Goal: Transaction & Acquisition: Complete application form

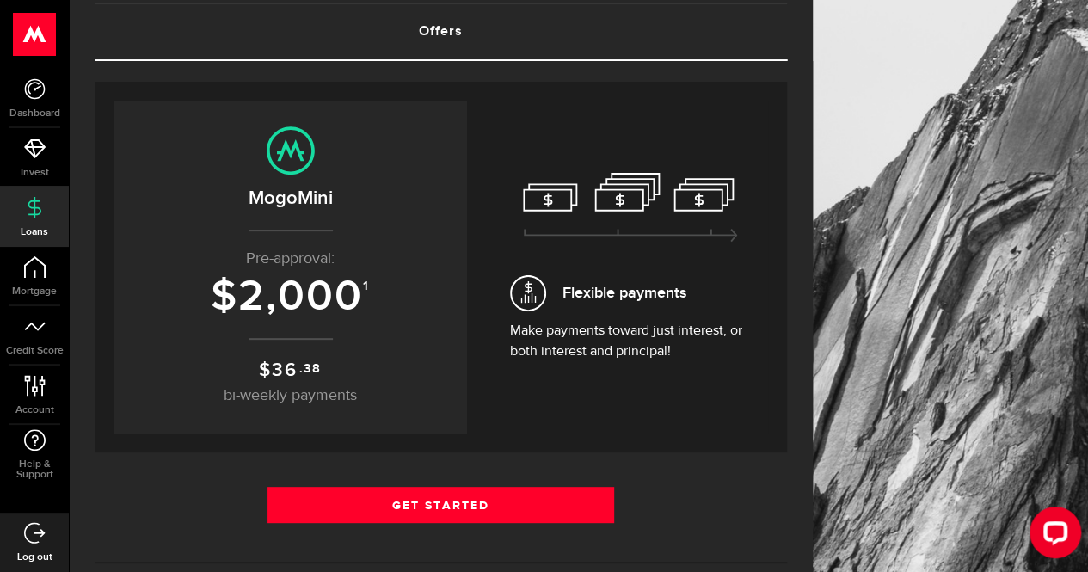
scroll to position [109, 0]
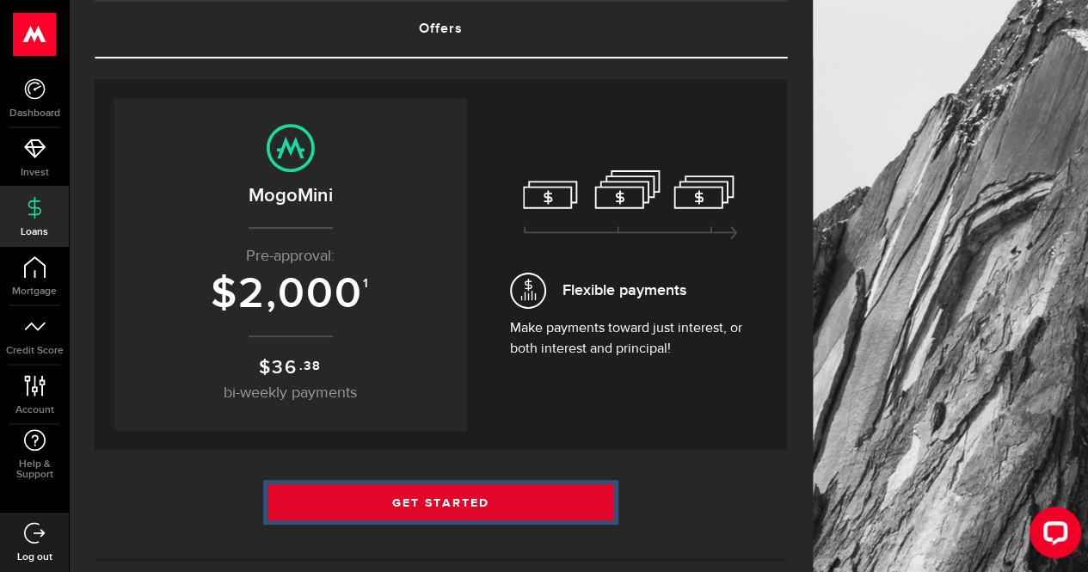
click at [545, 495] on link "Get Started" at bounding box center [440, 502] width 347 height 36
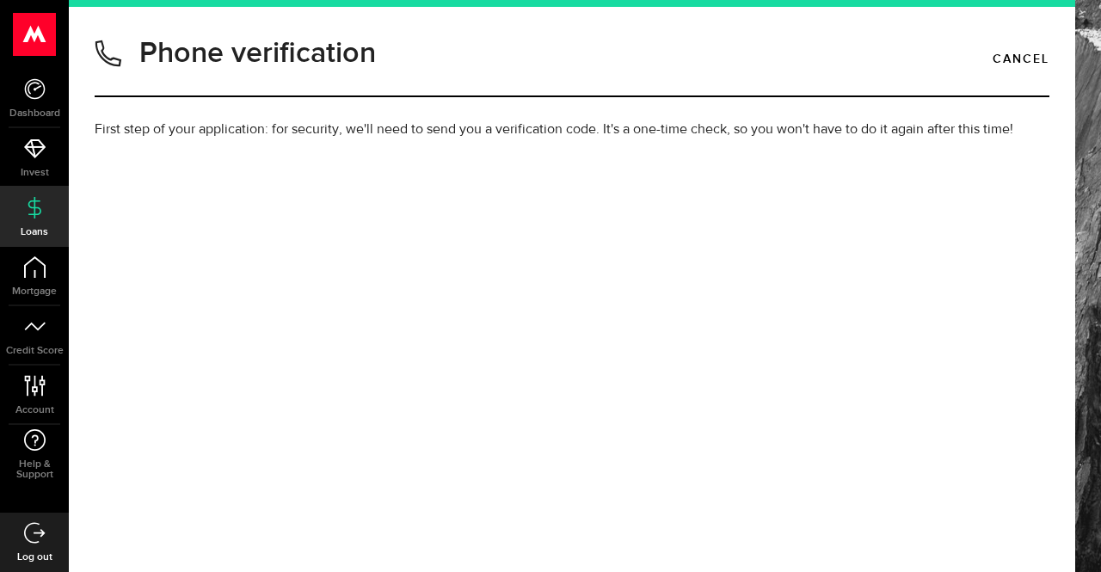
type input "6476413062"
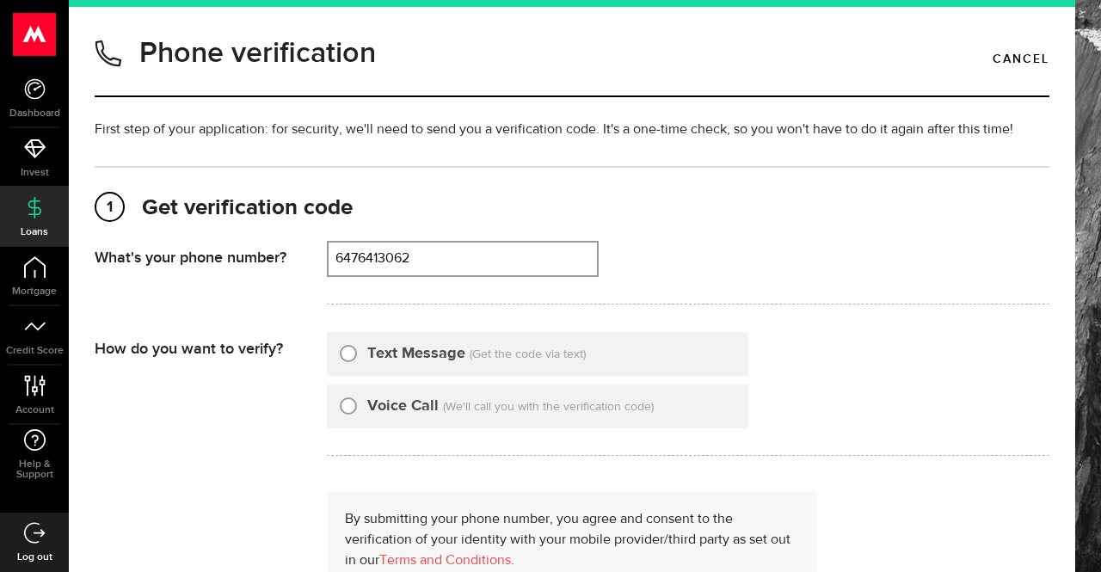
click at [354, 356] on input "Text Message" at bounding box center [348, 350] width 17 height 17
radio input "true"
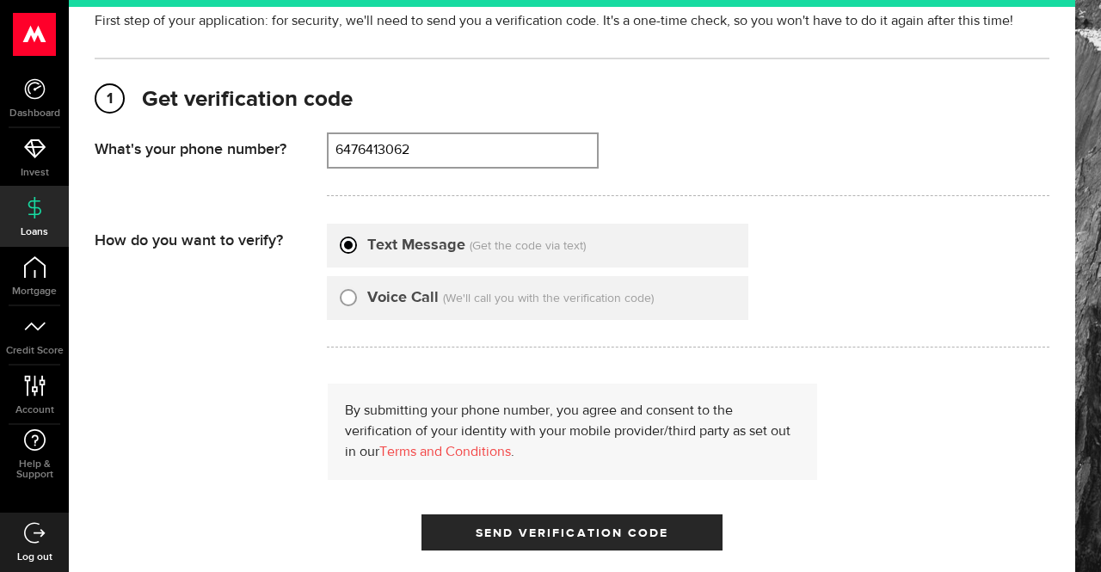
scroll to position [228, 0]
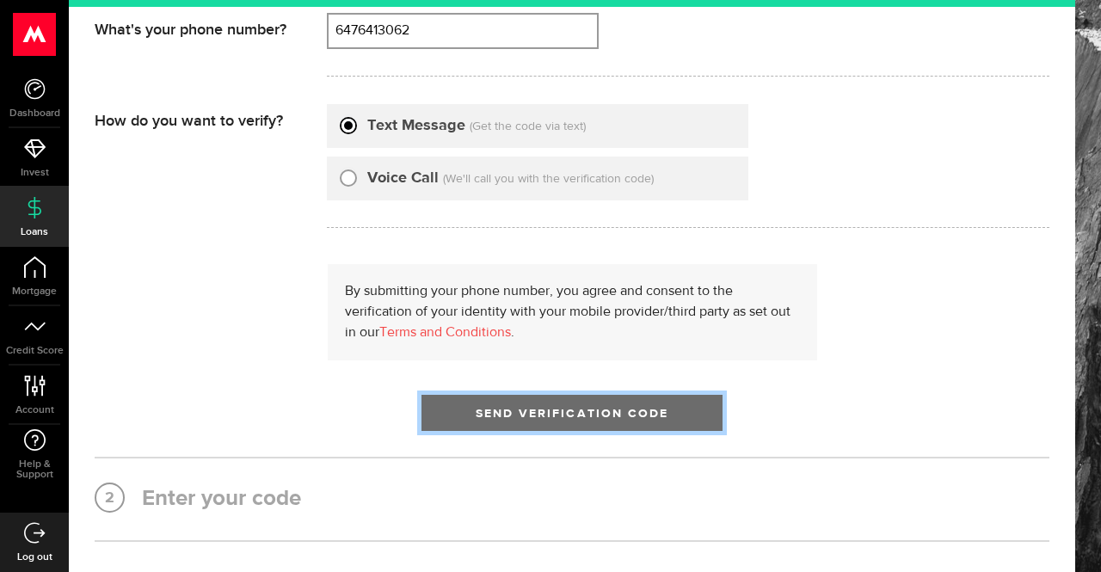
click at [654, 413] on span "Send Verification Code" at bounding box center [573, 414] width 194 height 12
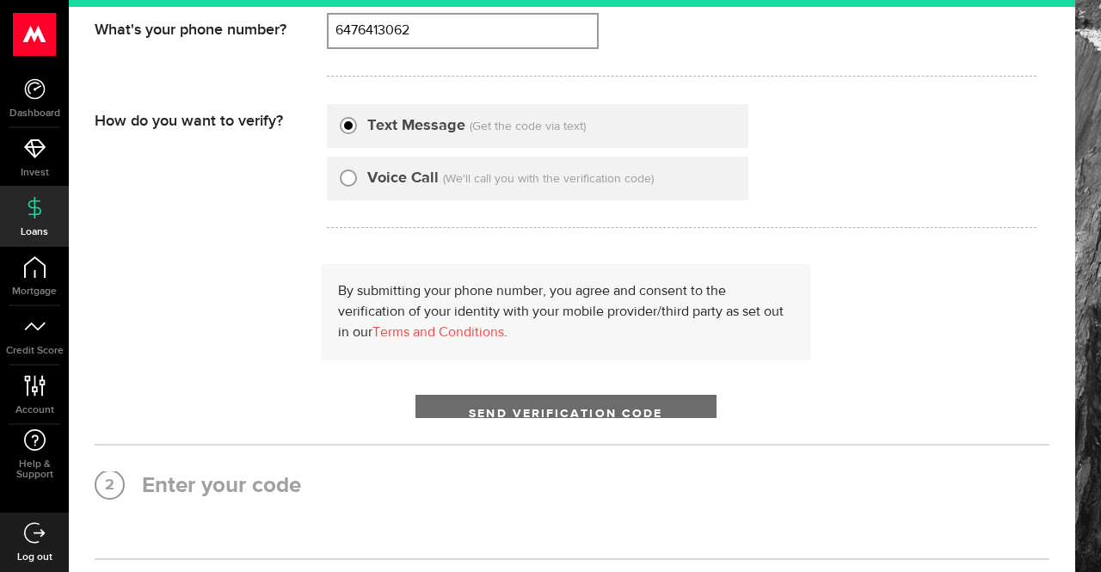
scroll to position [0, 0]
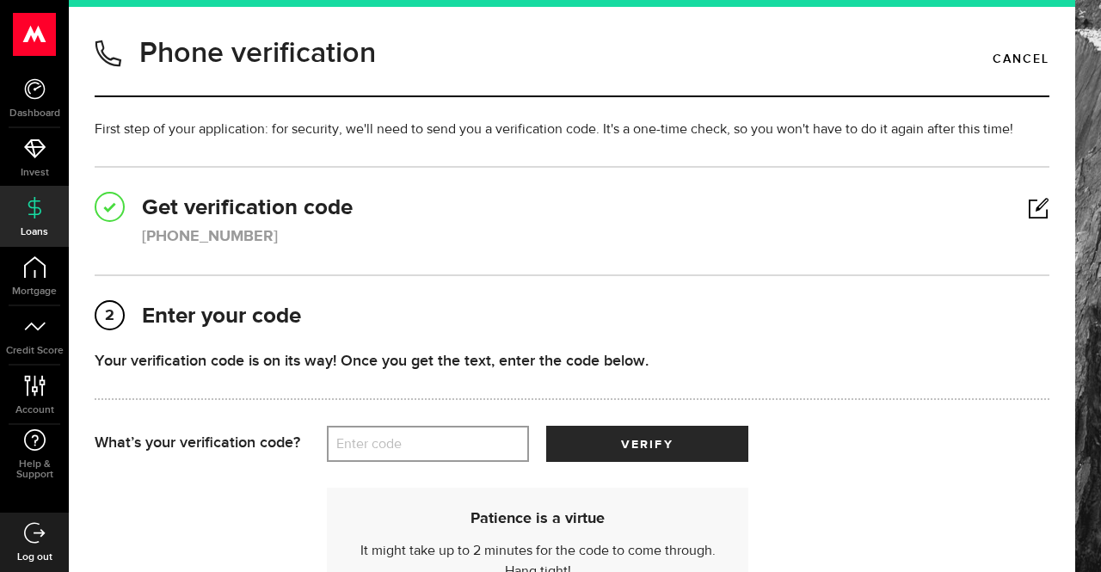
click at [458, 443] on label "Enter code" at bounding box center [428, 444] width 202 height 35
click at [458, 443] on input "Enter code" at bounding box center [428, 444] width 202 height 36
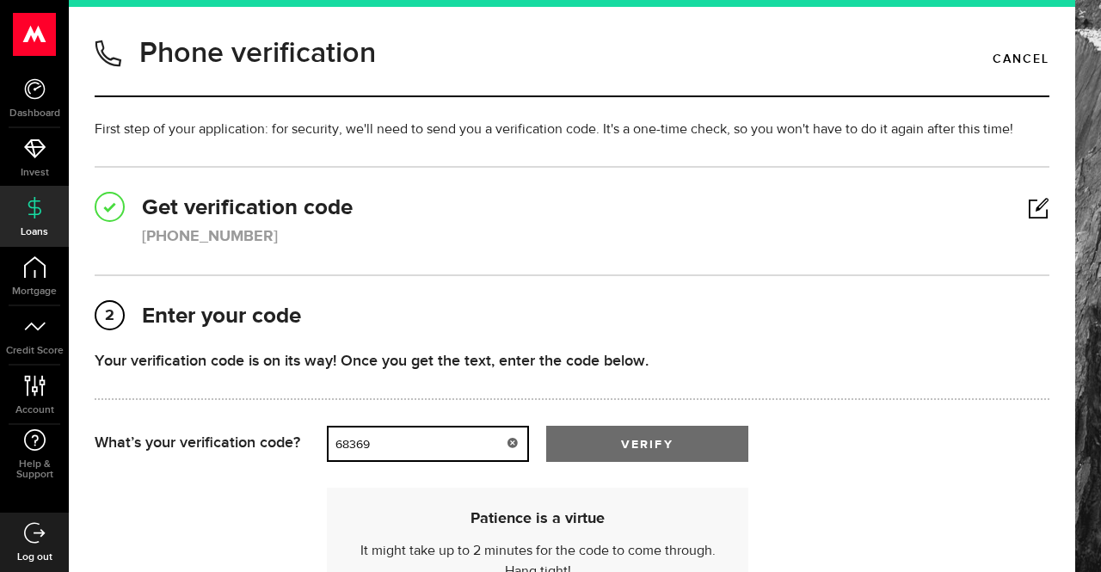
type input "68369"
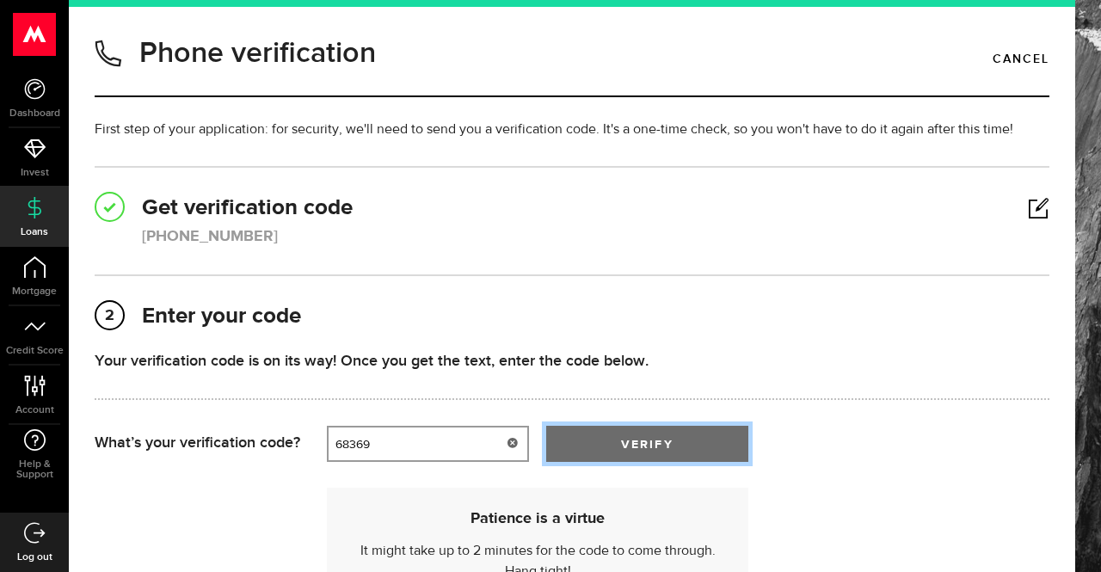
click at [674, 447] on button "verify" at bounding box center [647, 444] width 202 height 36
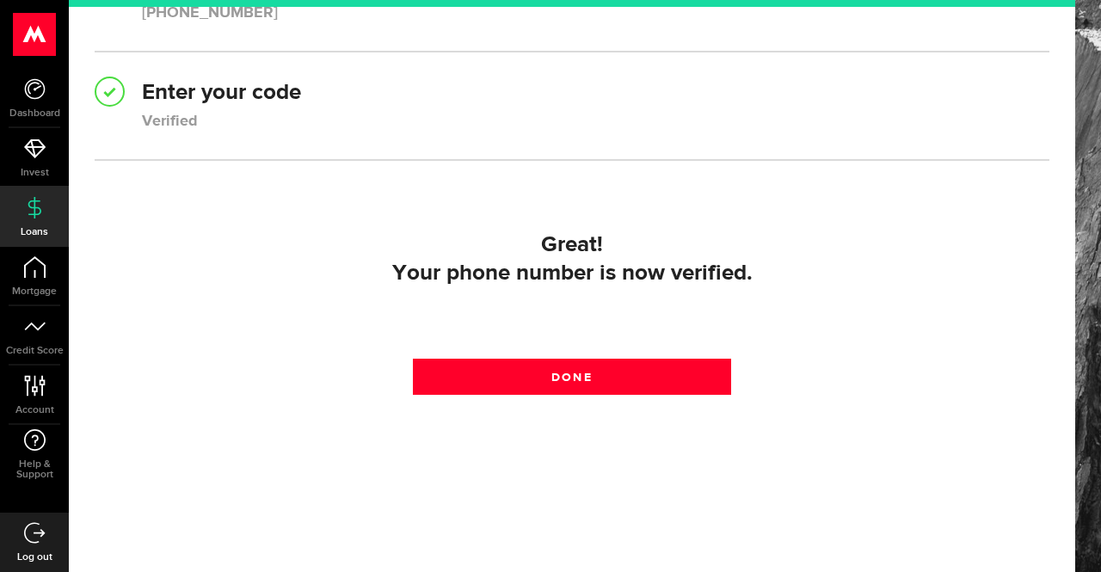
scroll to position [222, 0]
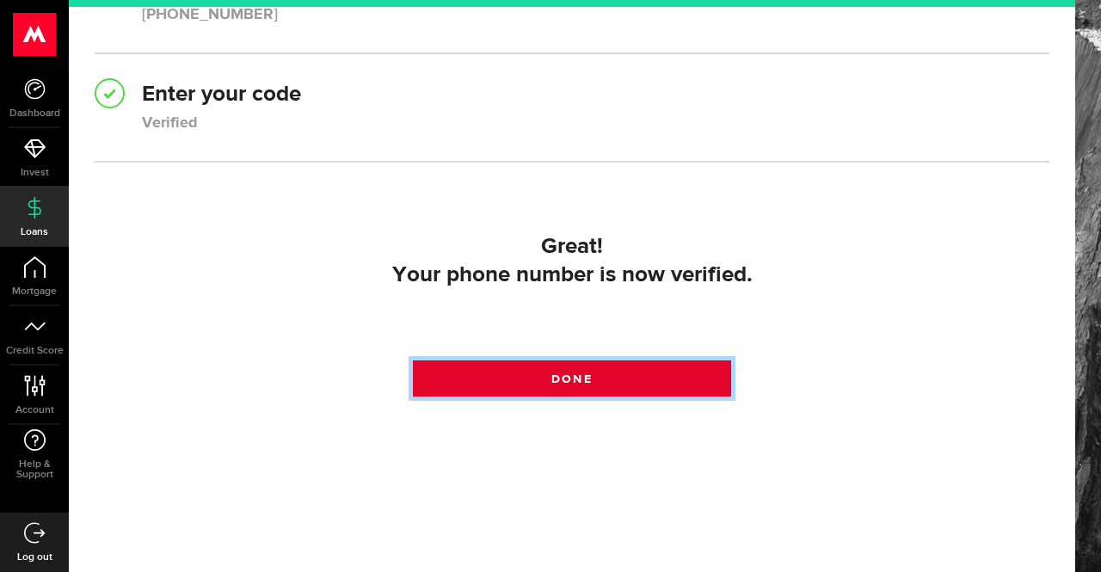
click at [590, 375] on link "Done" at bounding box center [572, 378] width 318 height 36
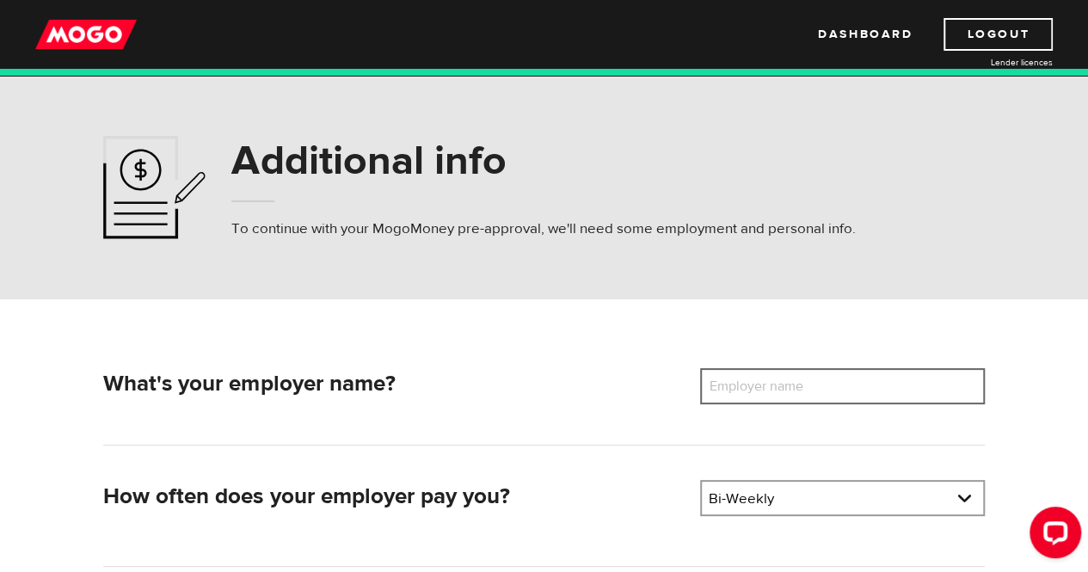
click at [847, 389] on input "Employer name" at bounding box center [842, 386] width 285 height 36
type input "r"
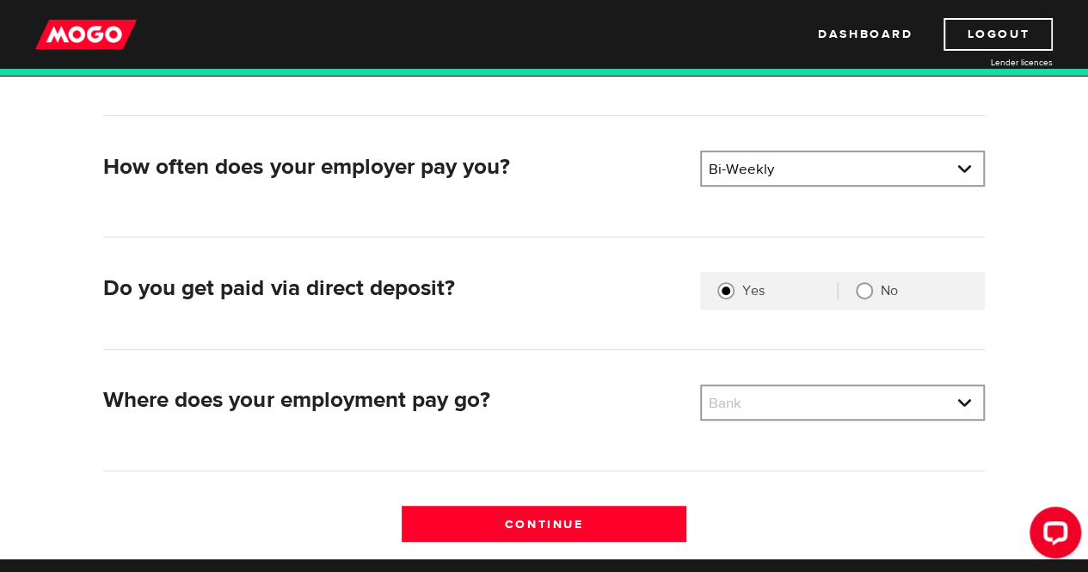
scroll to position [332, 0]
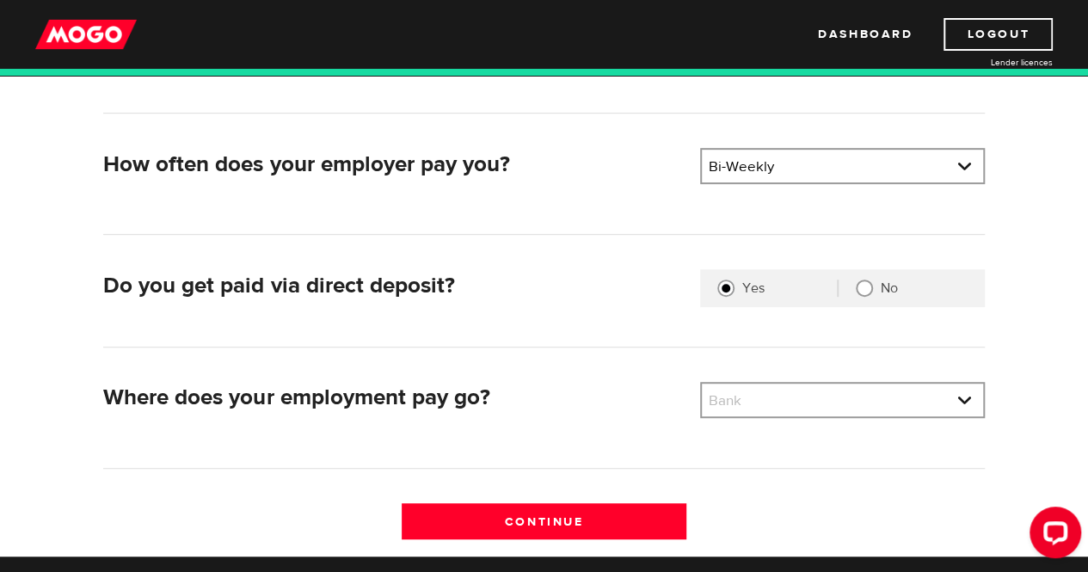
type input "Randhawa Transport"
click at [963, 399] on link at bounding box center [842, 400] width 281 height 33
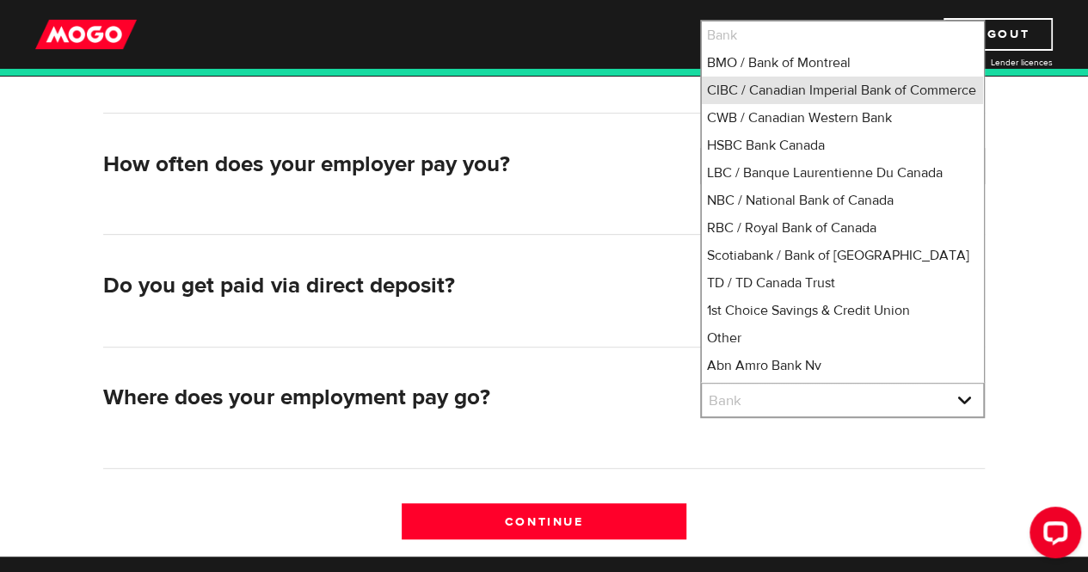
click at [777, 101] on li "CIBC / Canadian Imperial Bank of Commerce" at bounding box center [842, 91] width 281 height 28
select select "4"
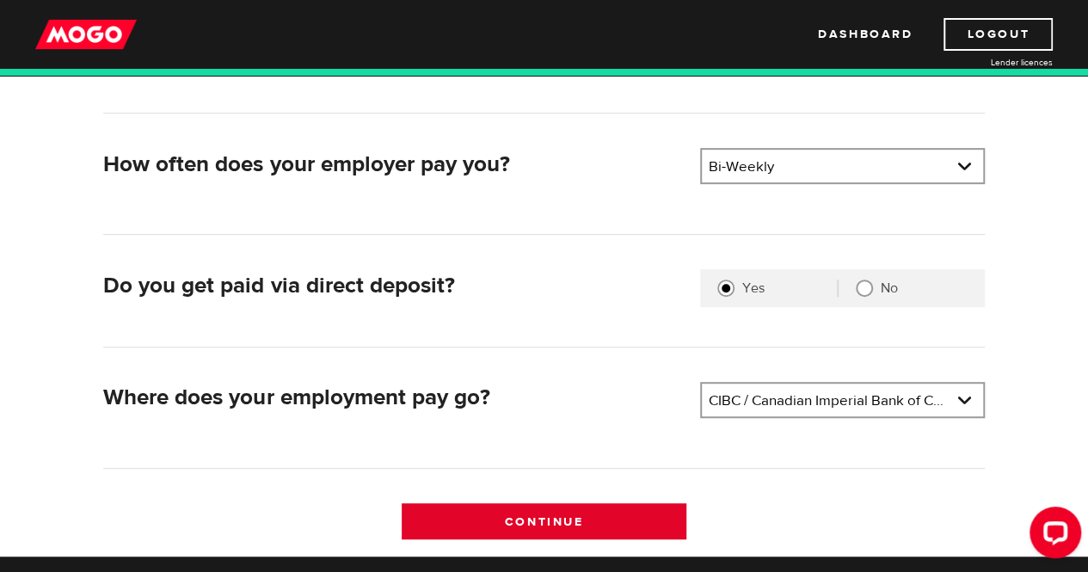
click at [616, 525] on input "Continue" at bounding box center [544, 521] width 285 height 36
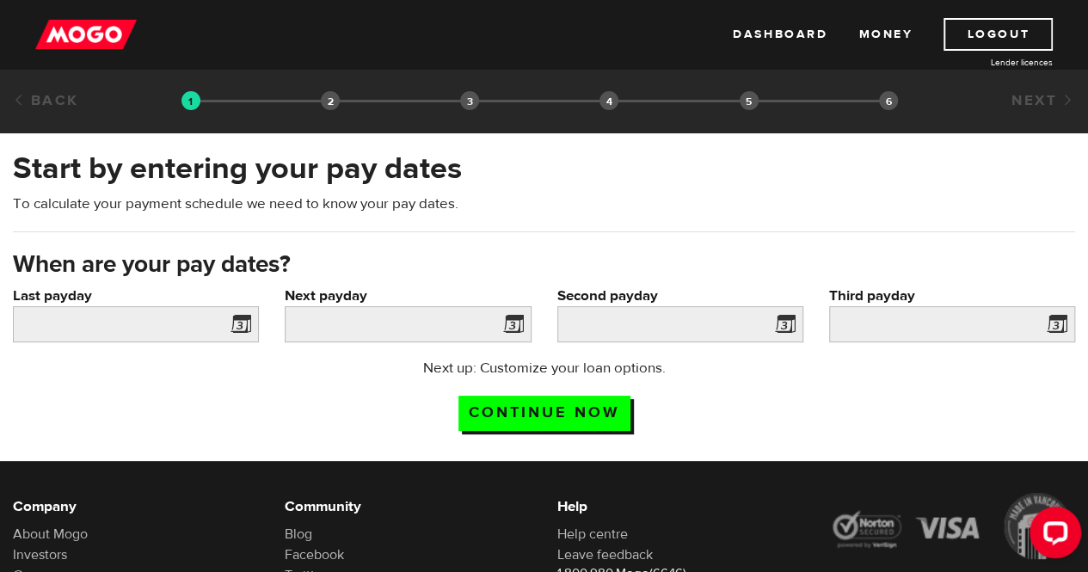
click at [242, 329] on span at bounding box center [237, 327] width 26 height 28
click at [241, 334] on span at bounding box center [237, 327] width 26 height 28
click at [250, 324] on span at bounding box center [237, 327] width 26 height 28
click at [177, 333] on input "Last payday" at bounding box center [136, 324] width 246 height 36
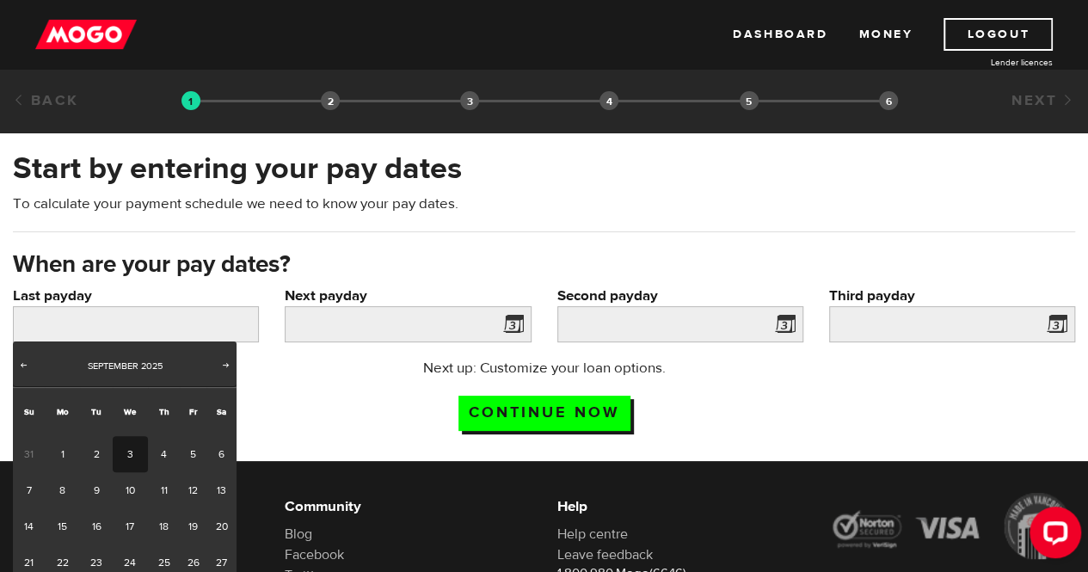
click at [23, 365] on span "Prev" at bounding box center [23, 365] width 14 height 14
click at [165, 565] on link "21" at bounding box center [164, 562] width 32 height 36
type input "2025/08/21"
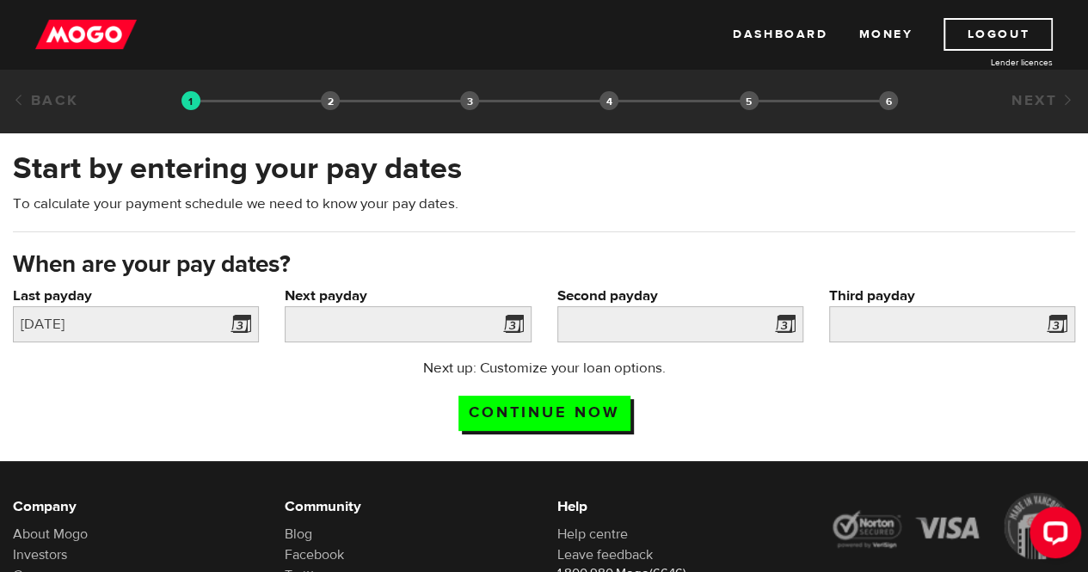
click at [515, 327] on span at bounding box center [510, 327] width 26 height 28
click at [511, 337] on span at bounding box center [510, 327] width 26 height 28
click at [439, 334] on input "Next payday" at bounding box center [408, 324] width 246 height 36
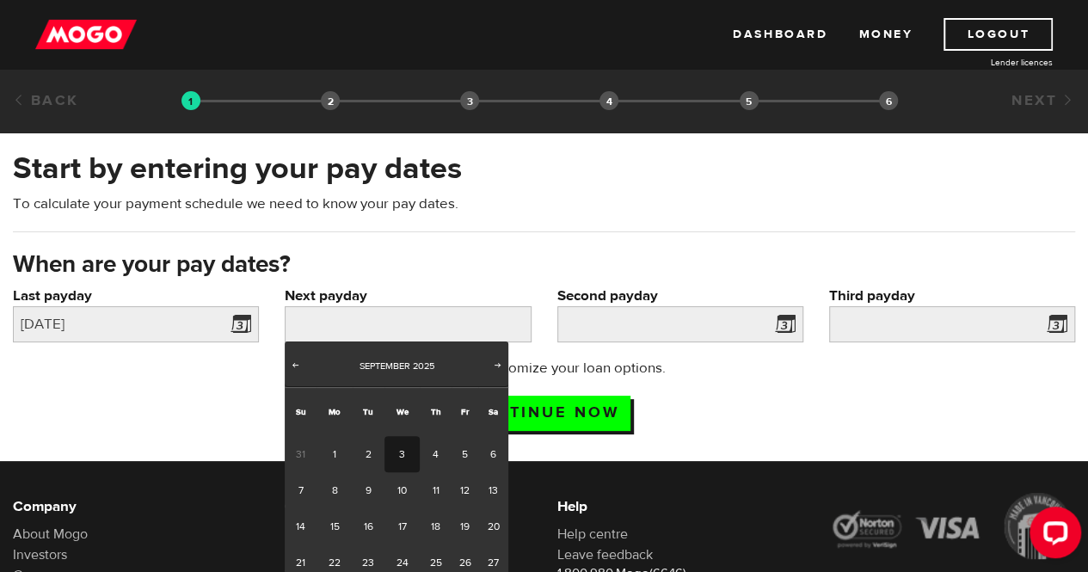
click at [401, 489] on link "10" at bounding box center [401, 490] width 35 height 36
type input "2025/09/10"
type input "2025/9/24"
type input "2025/10/8"
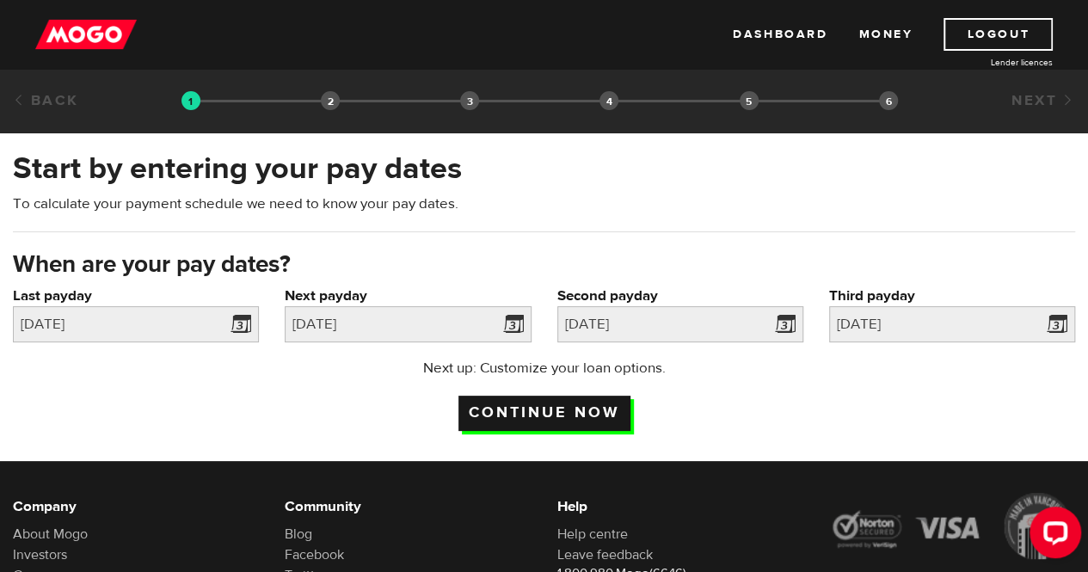
click at [595, 423] on input "Continue now" at bounding box center [544, 413] width 172 height 35
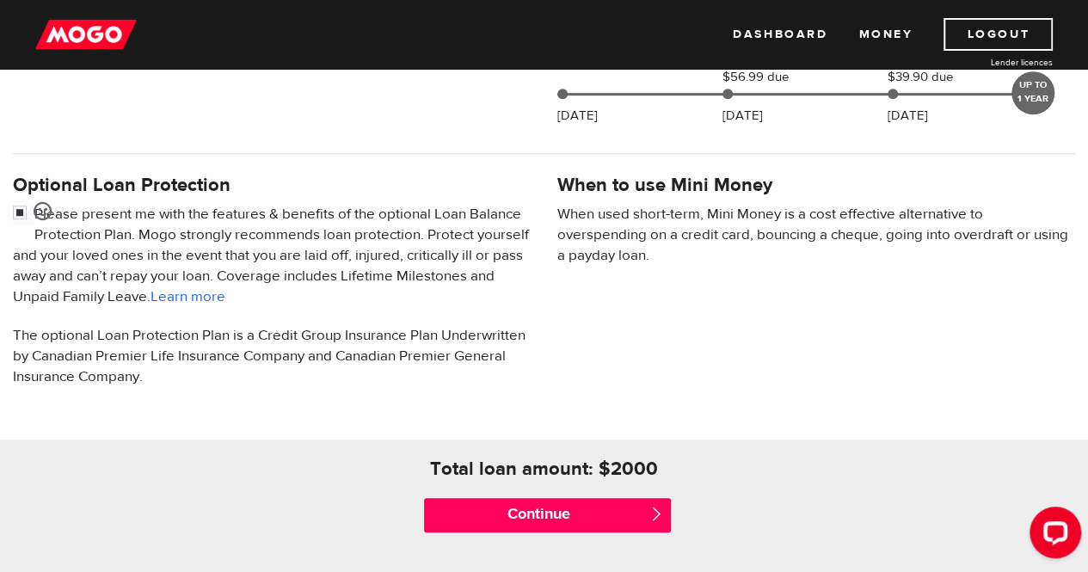
scroll to position [489, 0]
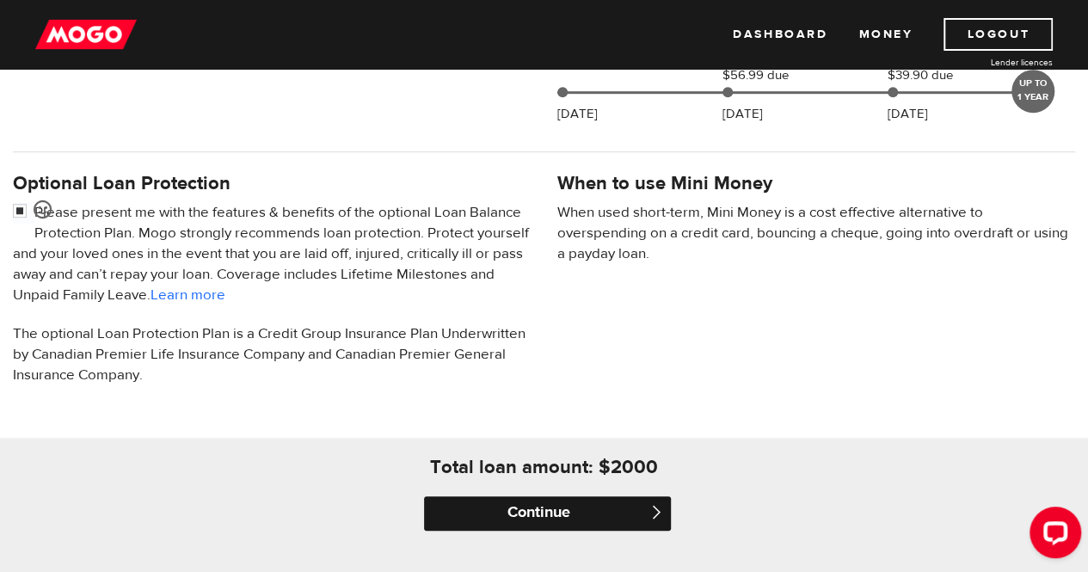
click at [585, 519] on input "Continue" at bounding box center [547, 513] width 246 height 34
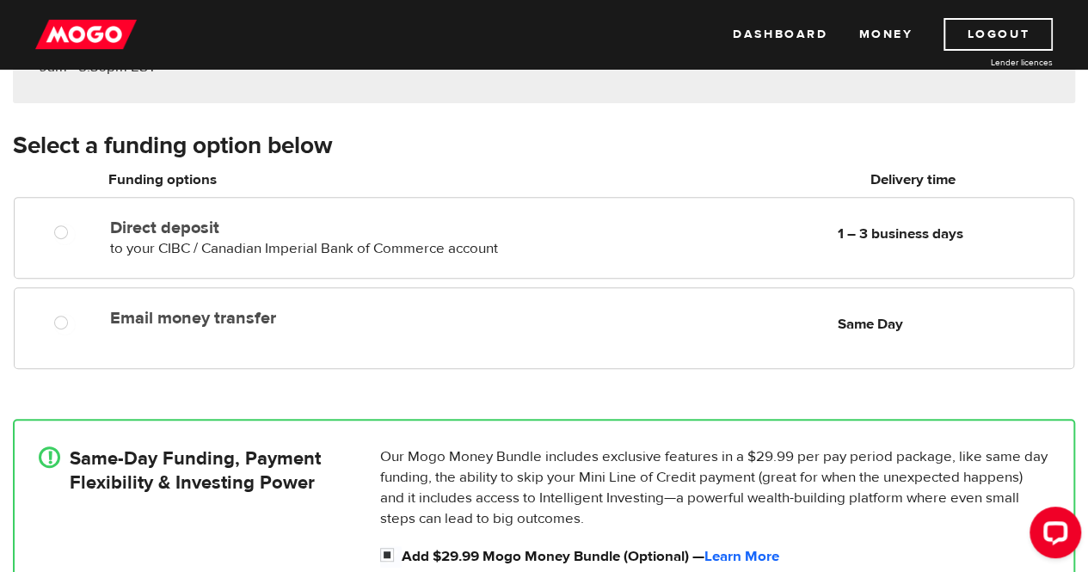
scroll to position [237, 0]
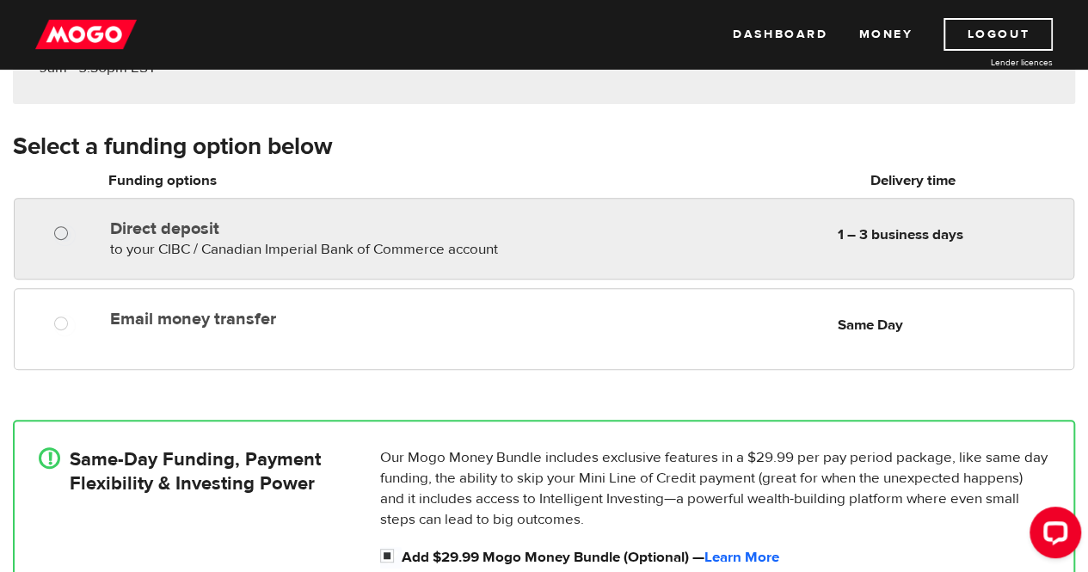
click at [59, 232] on input "Direct deposit" at bounding box center [65, 235] width 22 height 22
radio input "true"
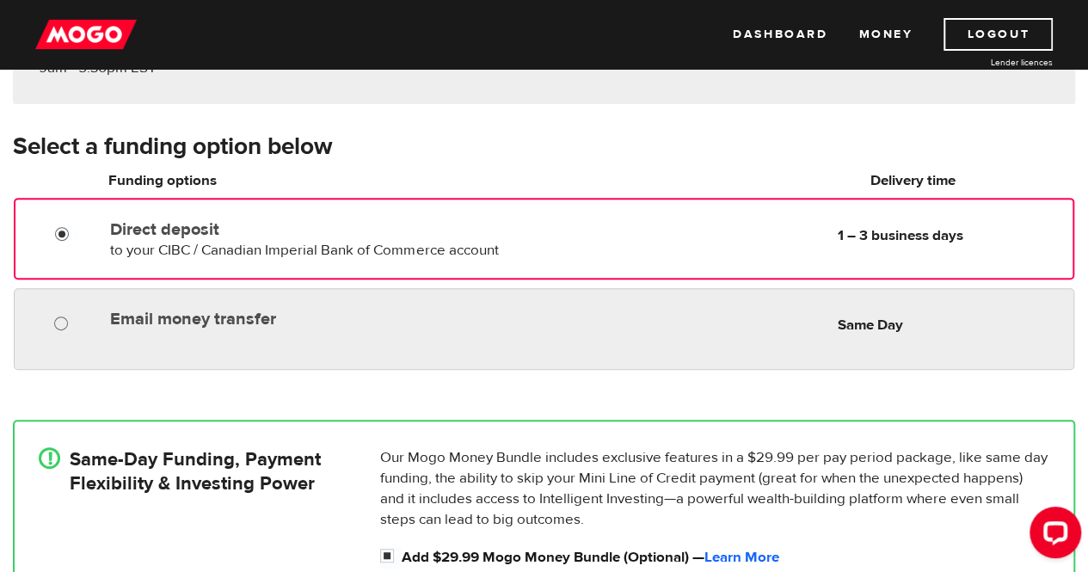
click at [58, 334] on input "Email money transfer" at bounding box center [65, 326] width 22 height 22
radio input "true"
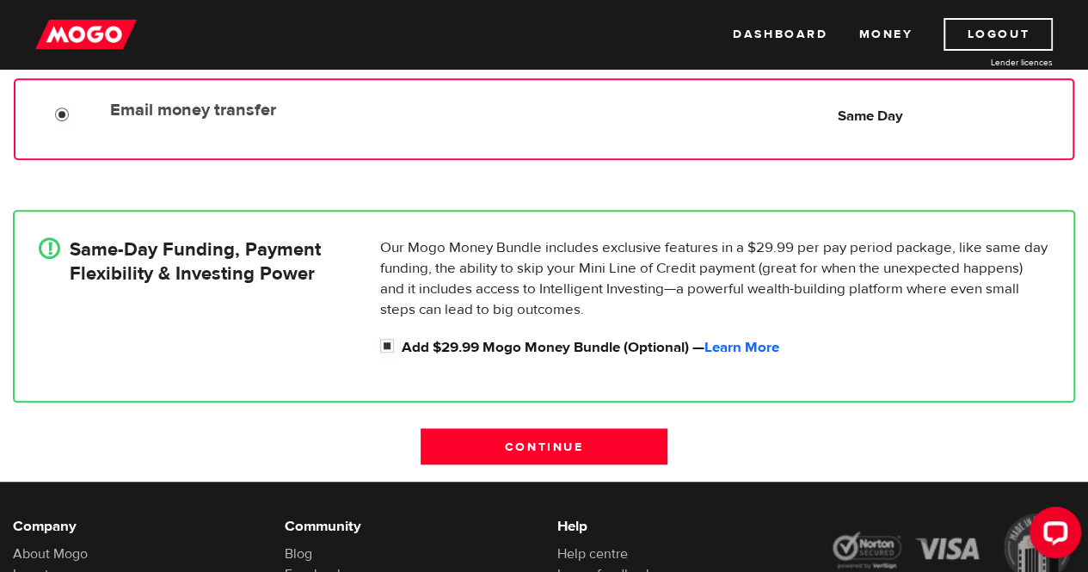
scroll to position [452, 0]
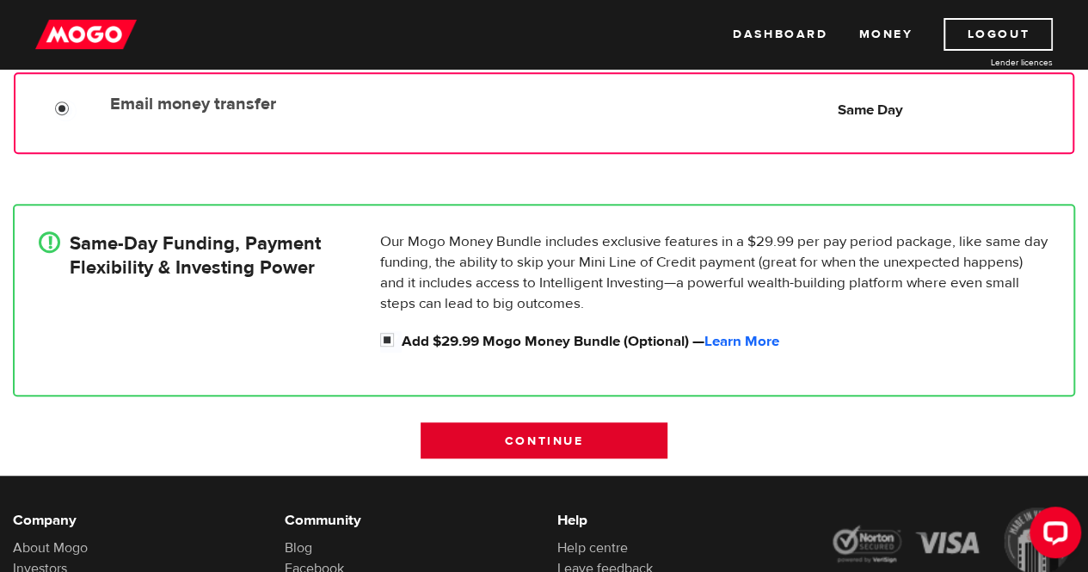
click at [616, 447] on input "Continue" at bounding box center [544, 440] width 246 height 36
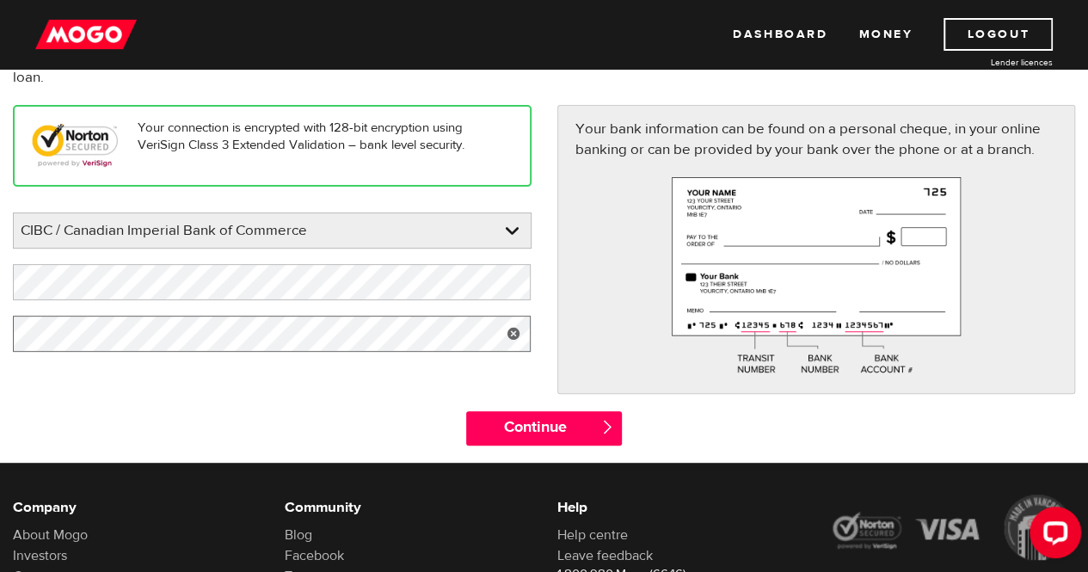
scroll to position [186, 0]
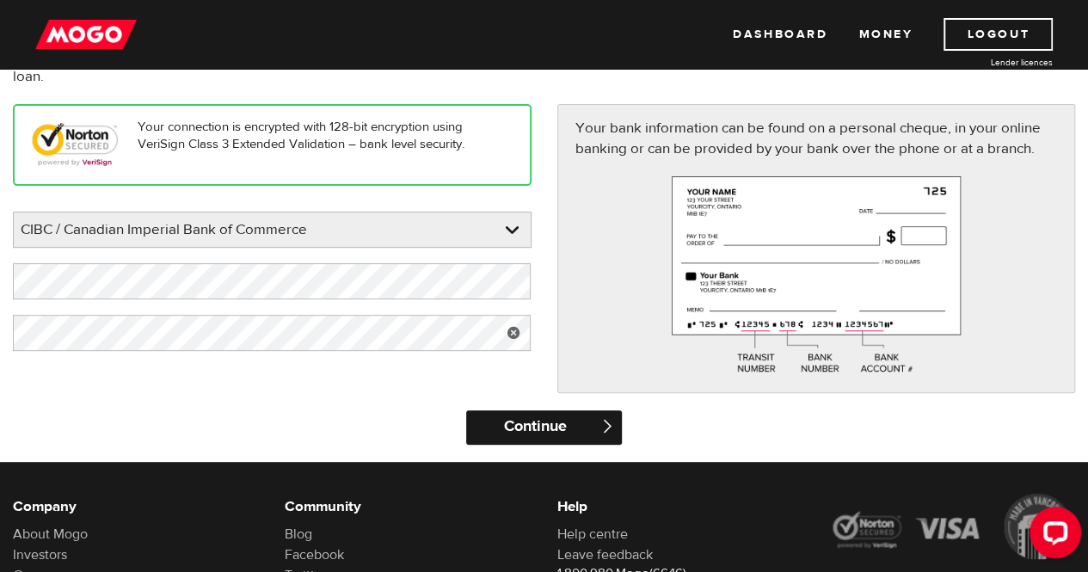
click at [552, 430] on input "Continue" at bounding box center [544, 427] width 156 height 34
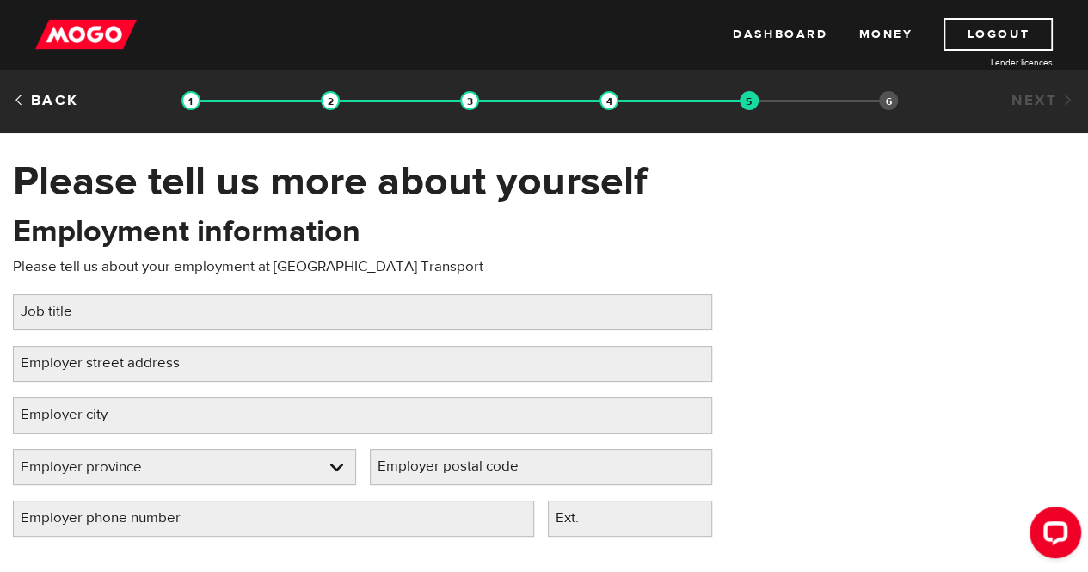
click at [100, 306] on label "Job title" at bounding box center [60, 311] width 95 height 35
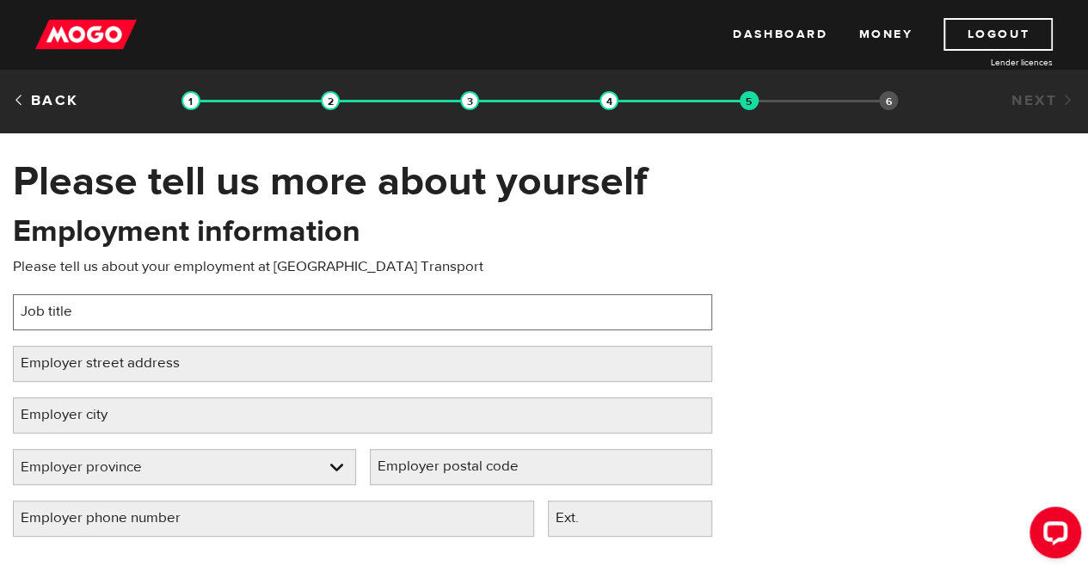
click at [100, 306] on input "Job title" at bounding box center [362, 312] width 699 height 36
type input "Office Assistant"
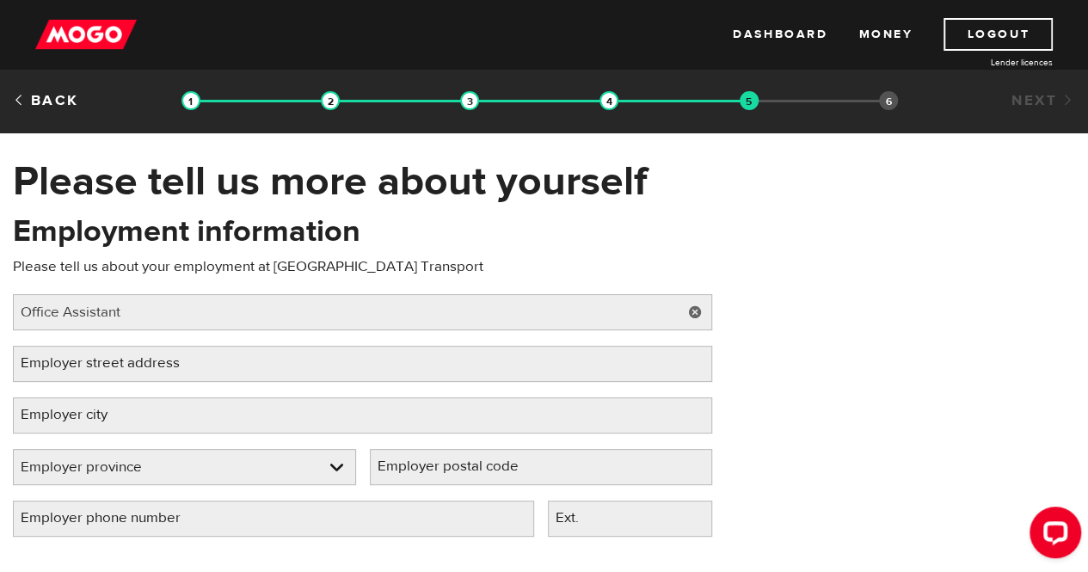
click at [121, 363] on label "Employer street address" at bounding box center [114, 363] width 202 height 35
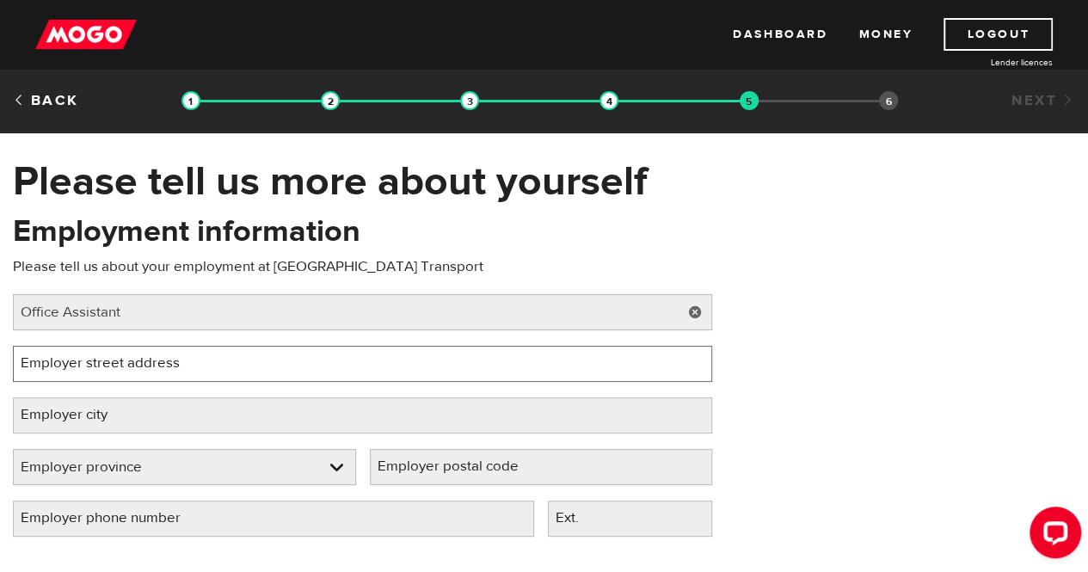
click at [121, 363] on input "Employer street address" at bounding box center [362, 364] width 699 height 36
type input "30 Winer Road"
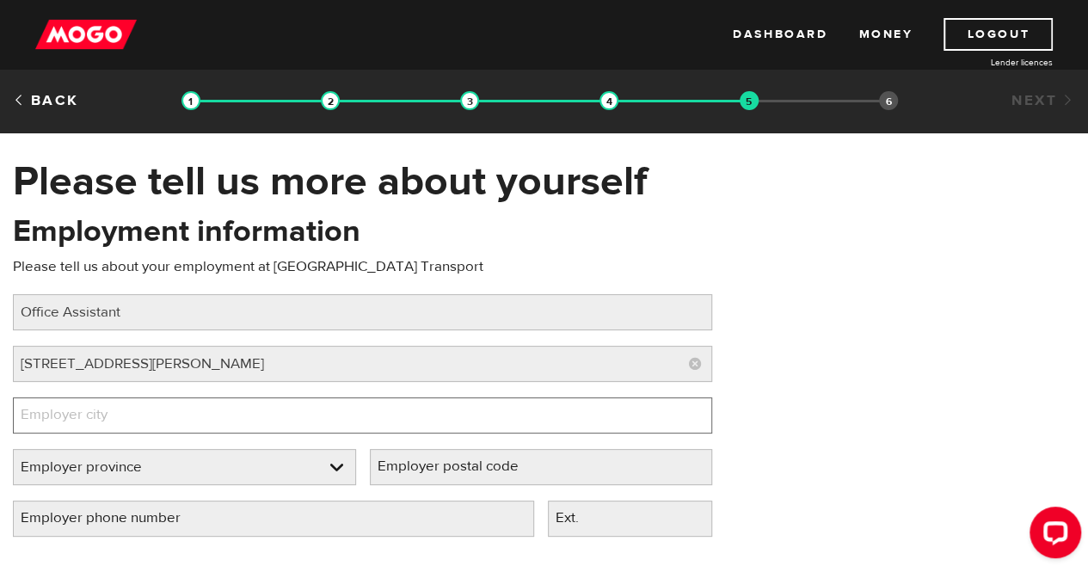
click at [155, 412] on input "Employer city" at bounding box center [362, 415] width 699 height 36
type input "Guelph"
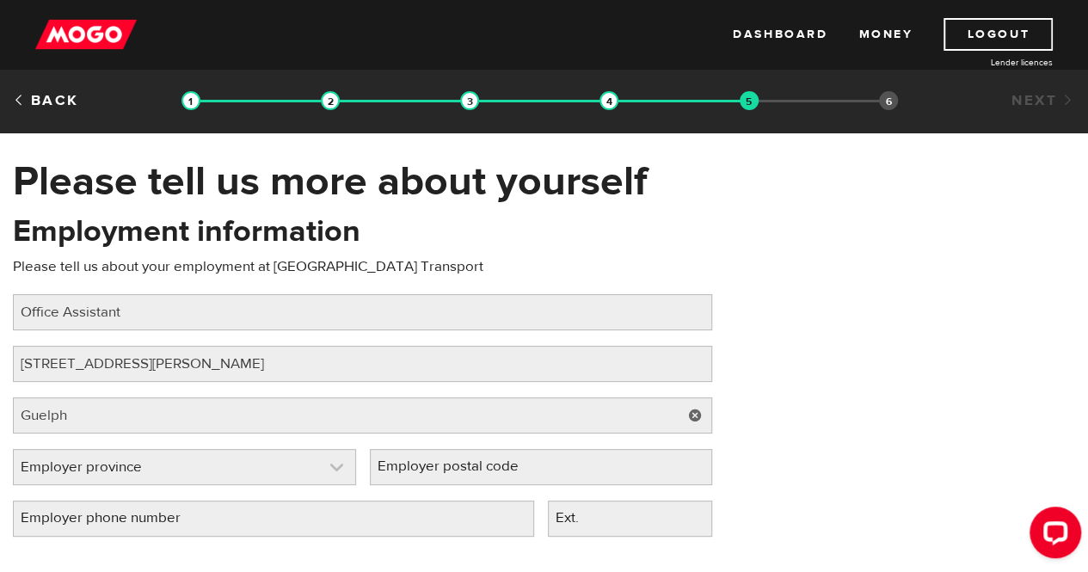
click at [336, 466] on link at bounding box center [184, 467] width 341 height 34
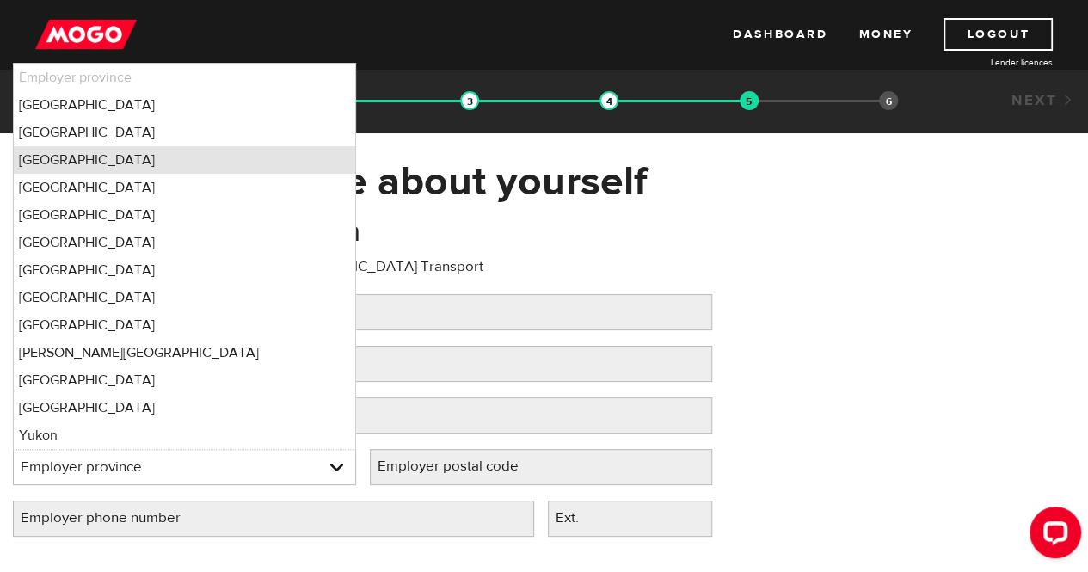
click at [105, 169] on li "Ontario" at bounding box center [184, 160] width 341 height 28
select select "ON"
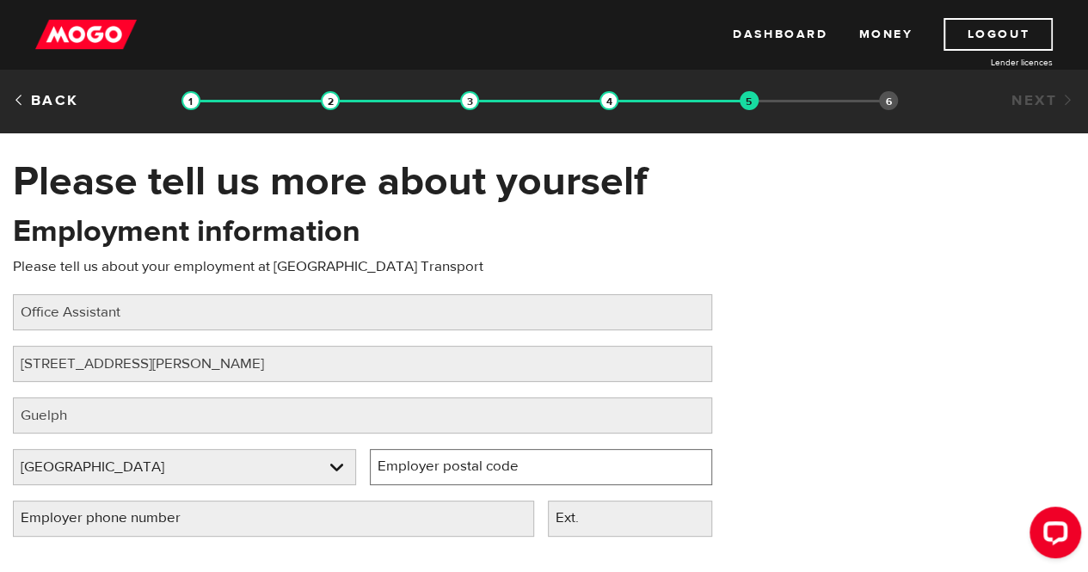
click at [559, 468] on input "Employer postal code" at bounding box center [541, 467] width 343 height 36
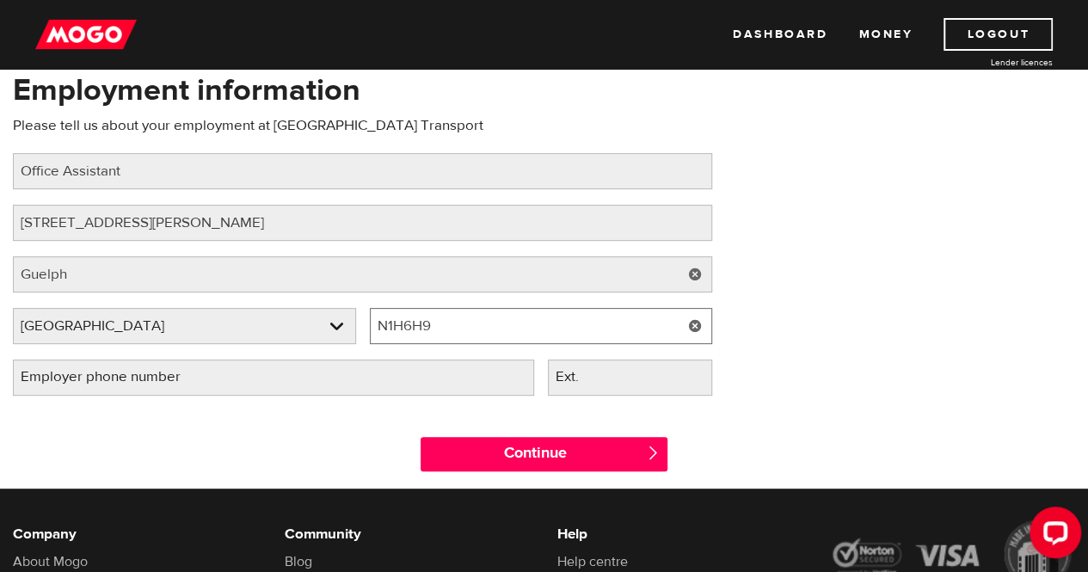
scroll to position [146, 0]
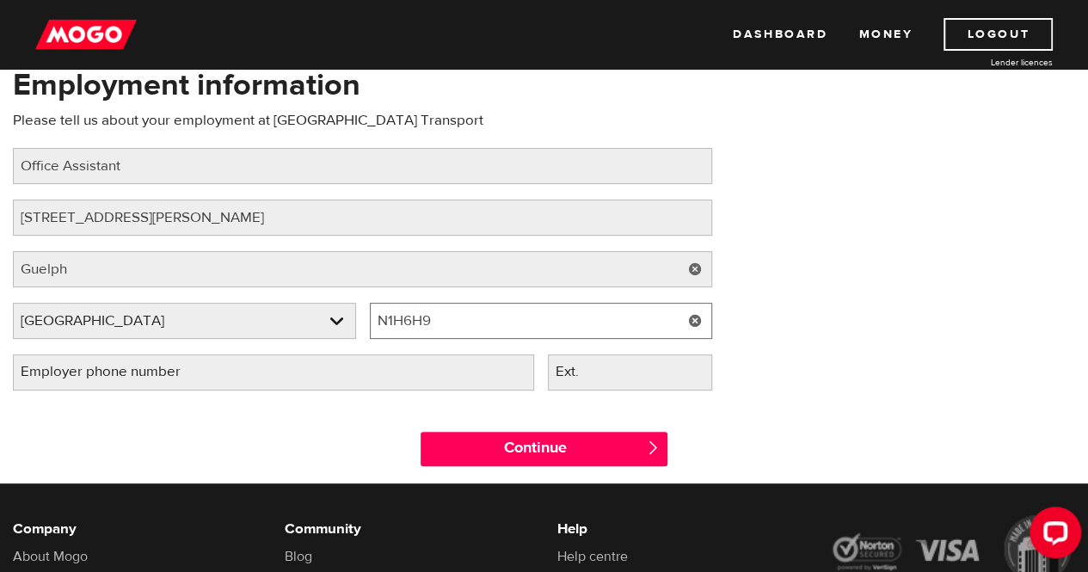
type input "N1H6H9"
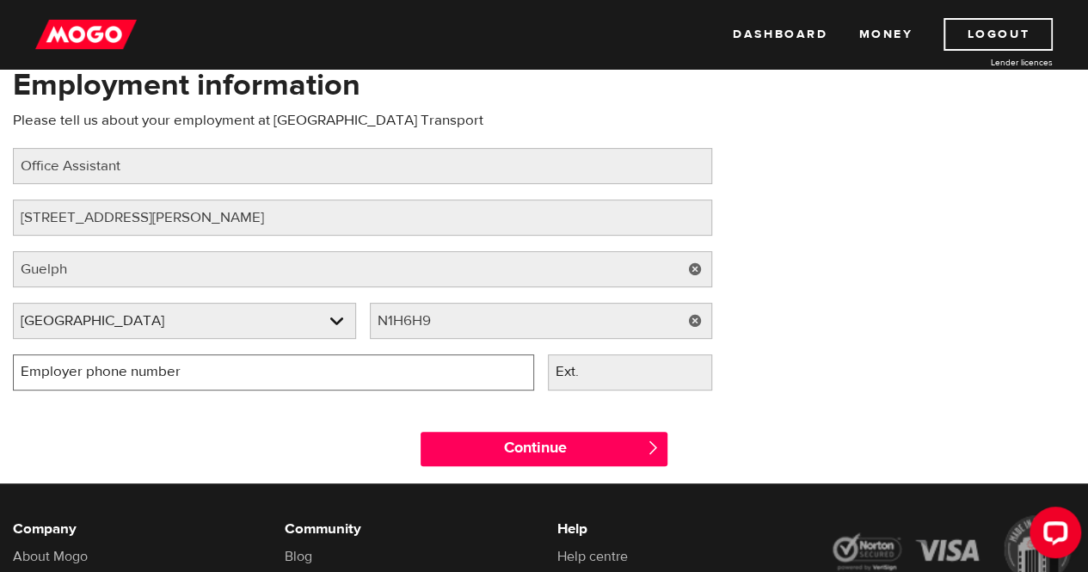
click at [332, 378] on input "Employer phone number" at bounding box center [273, 372] width 521 height 36
type input "(647) 448-5727"
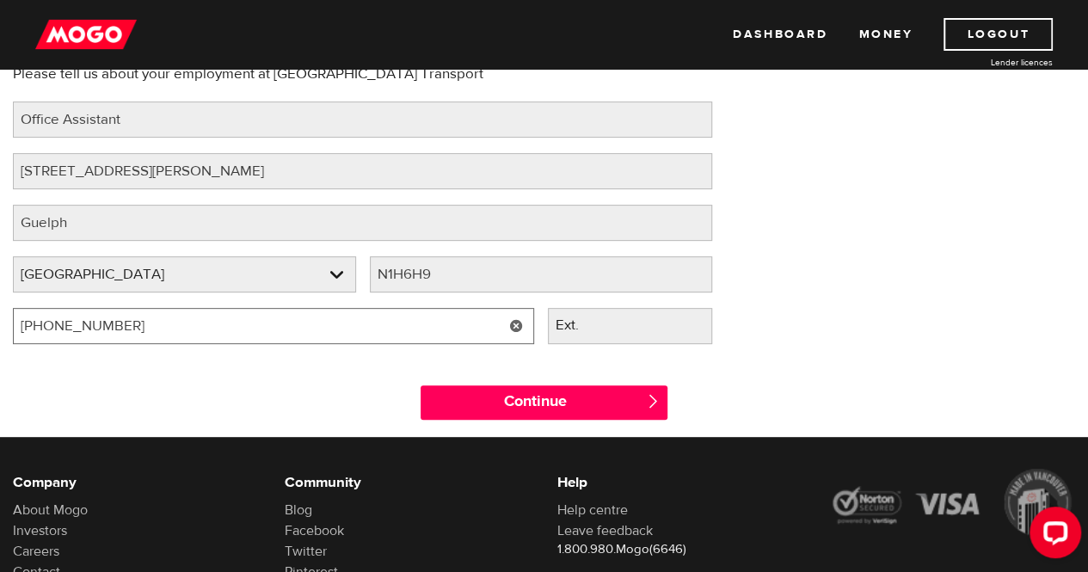
scroll to position [208, 0]
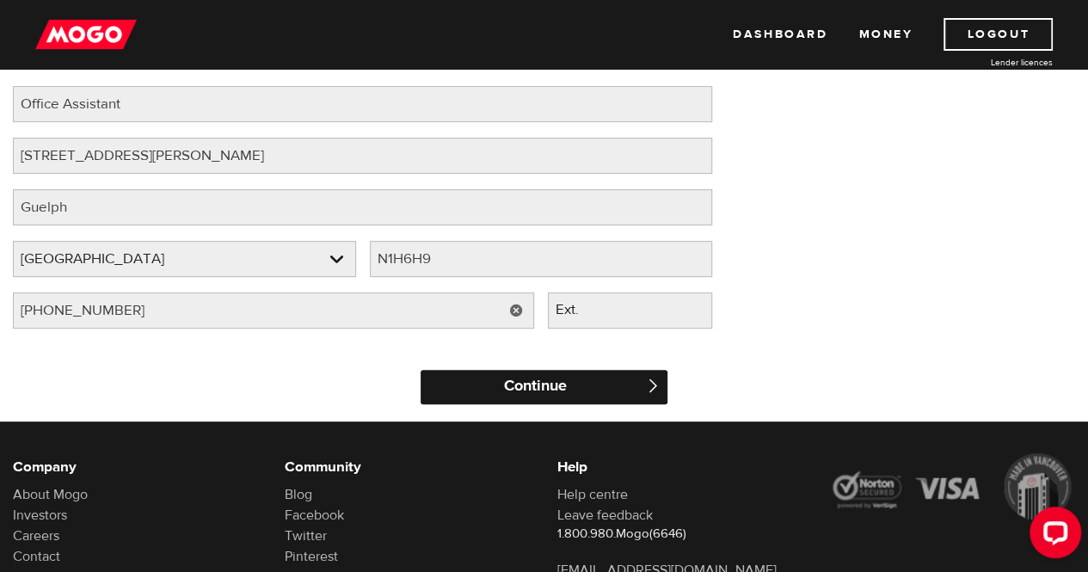
click at [559, 392] on input "Continue" at bounding box center [544, 387] width 246 height 34
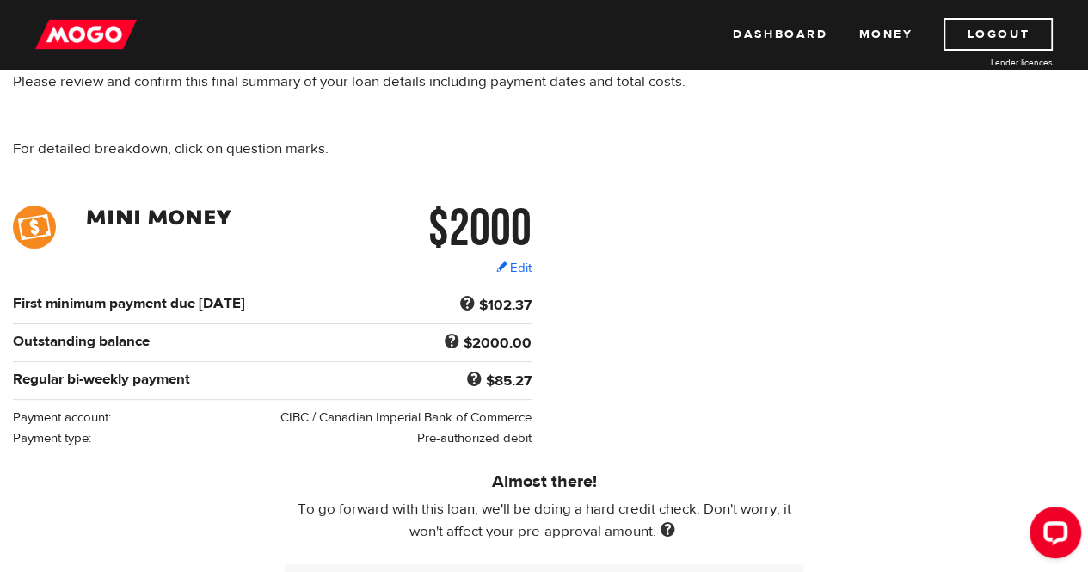
scroll to position [141, 0]
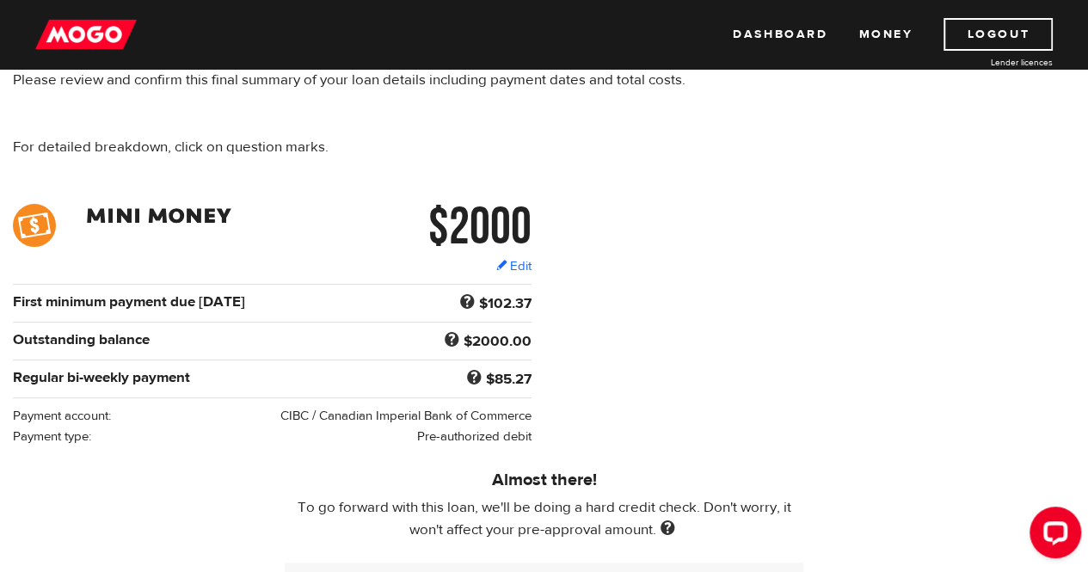
click at [685, 358] on div "$2000 Edit $2000 Regular bi-weekly payment $85.27 First minimum payment due [DA…" at bounding box center [544, 325] width 1088 height 243
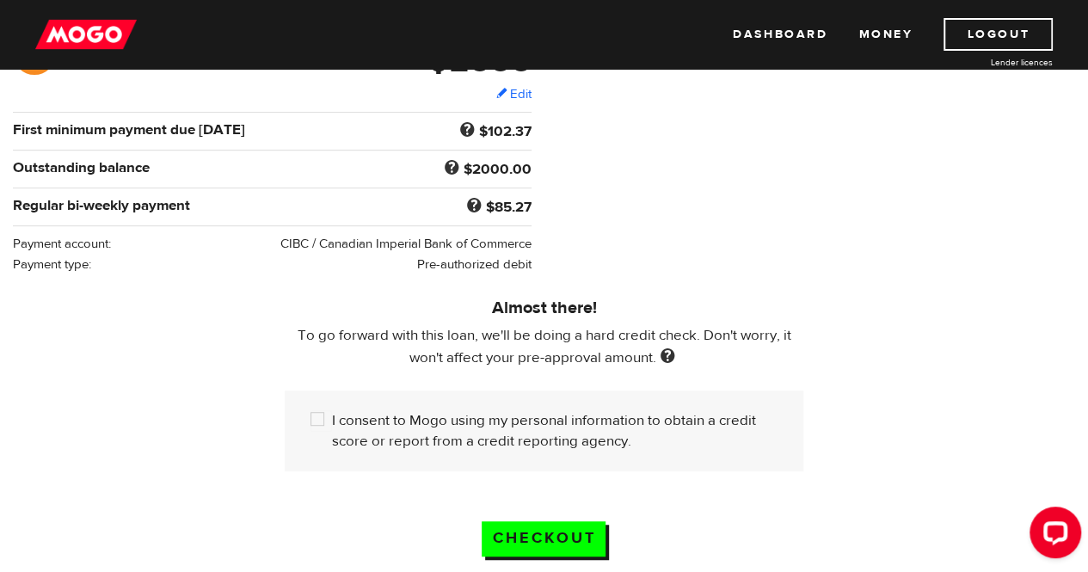
scroll to position [320, 0]
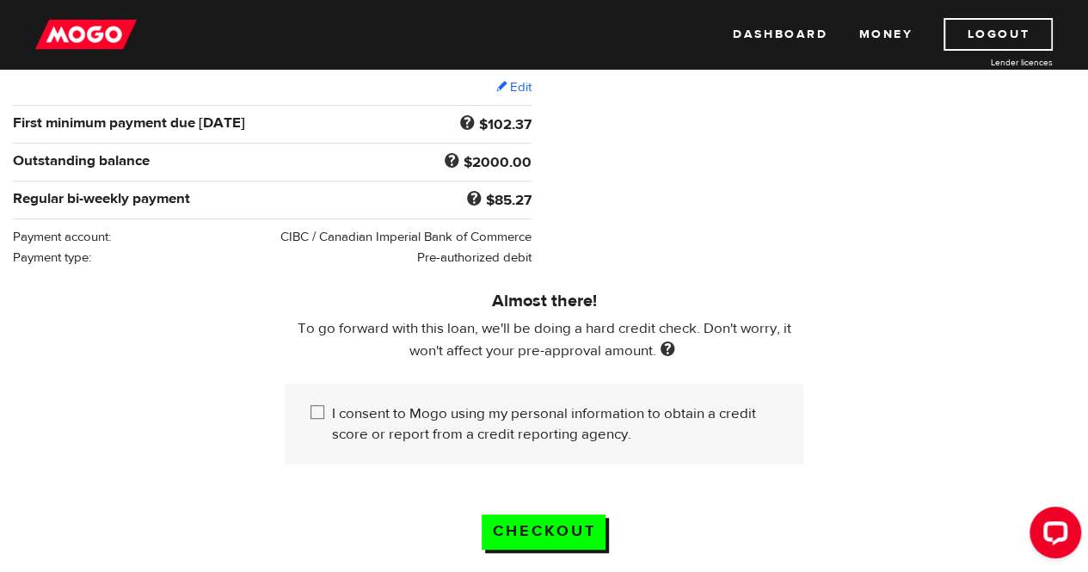
click at [317, 408] on input "I consent to Mogo using my personal information to obtain a credit score or rep…" at bounding box center [321, 414] width 22 height 22
checkbox input "true"
click at [569, 528] on input "Checkout" at bounding box center [544, 531] width 124 height 35
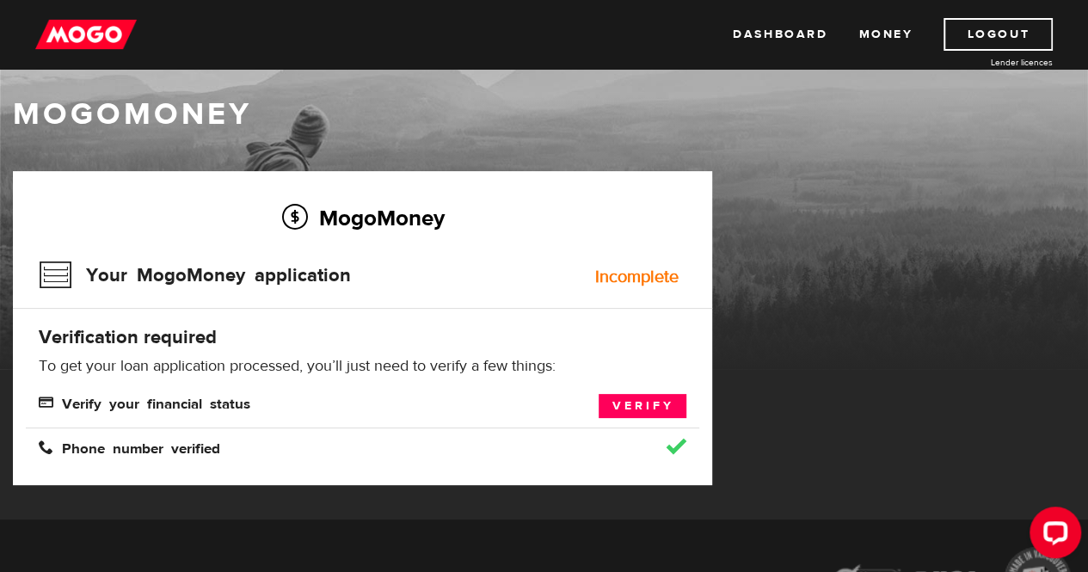
scroll to position [18, 0]
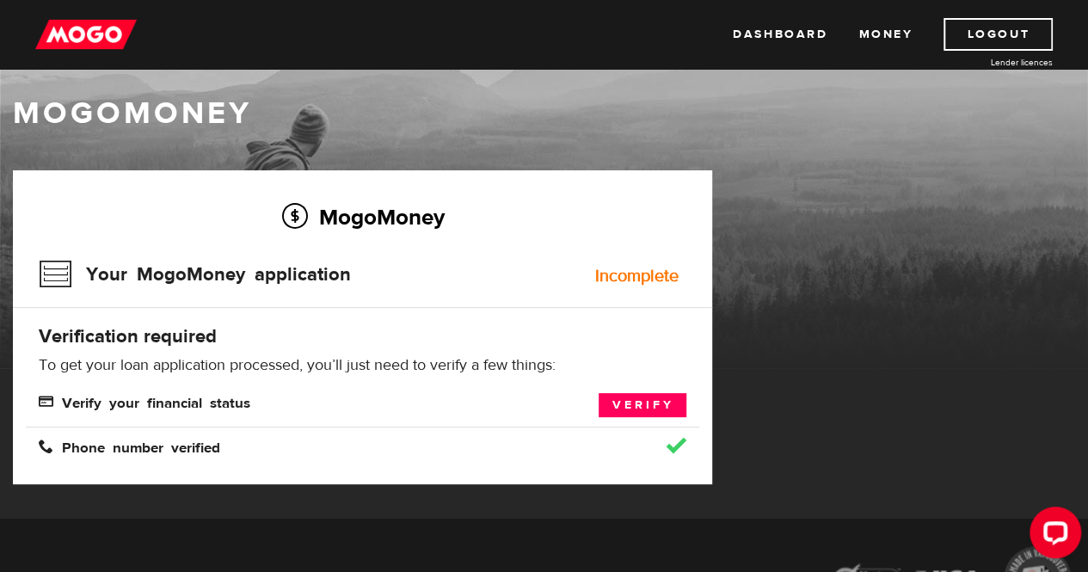
click at [661, 284] on div "Incomplete" at bounding box center [635, 275] width 83 height 17
click at [685, 468] on div "MogoMoney Your MogoMoney application Incomplete Verification required To get yo…" at bounding box center [362, 327] width 699 height 314
click at [657, 403] on link "Verify" at bounding box center [643, 405] width 88 height 24
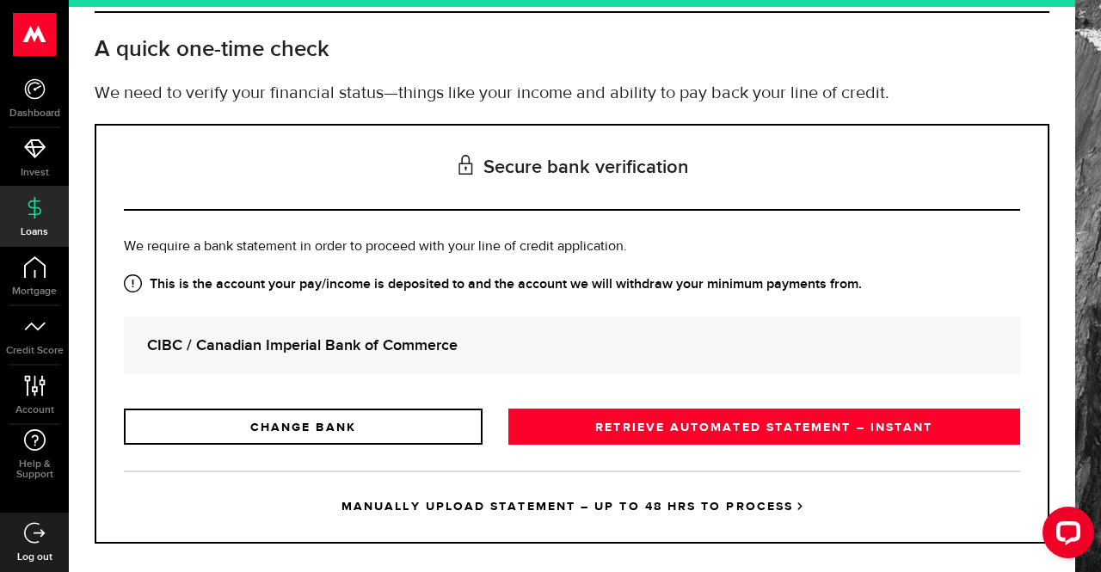
scroll to position [105, 0]
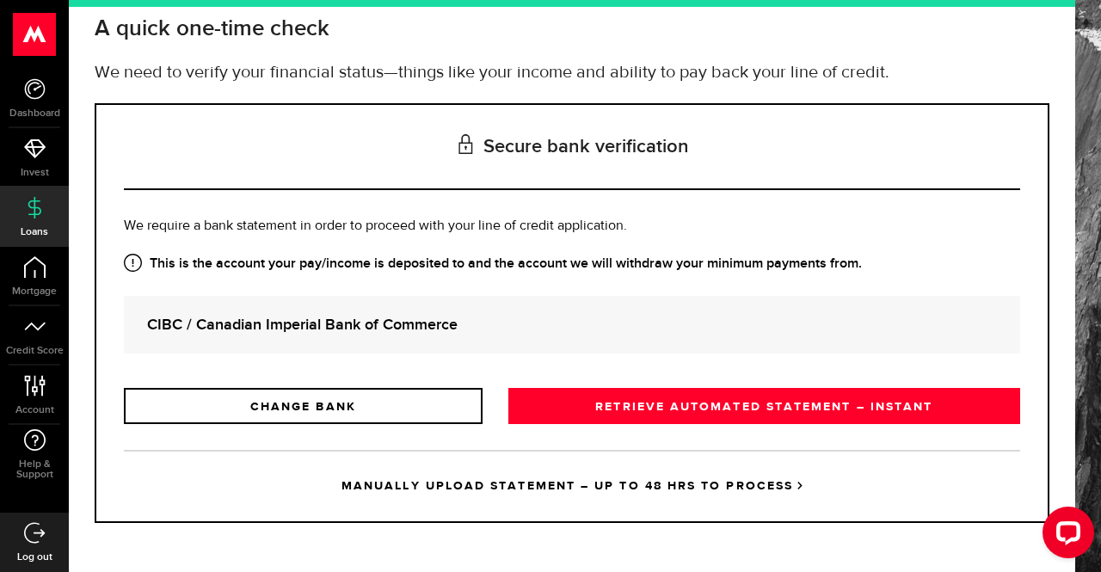
click at [702, 510] on link "MANUALLY UPLOAD STATEMENT – UP TO 48 HRS TO PROCESS" at bounding box center [572, 485] width 896 height 71
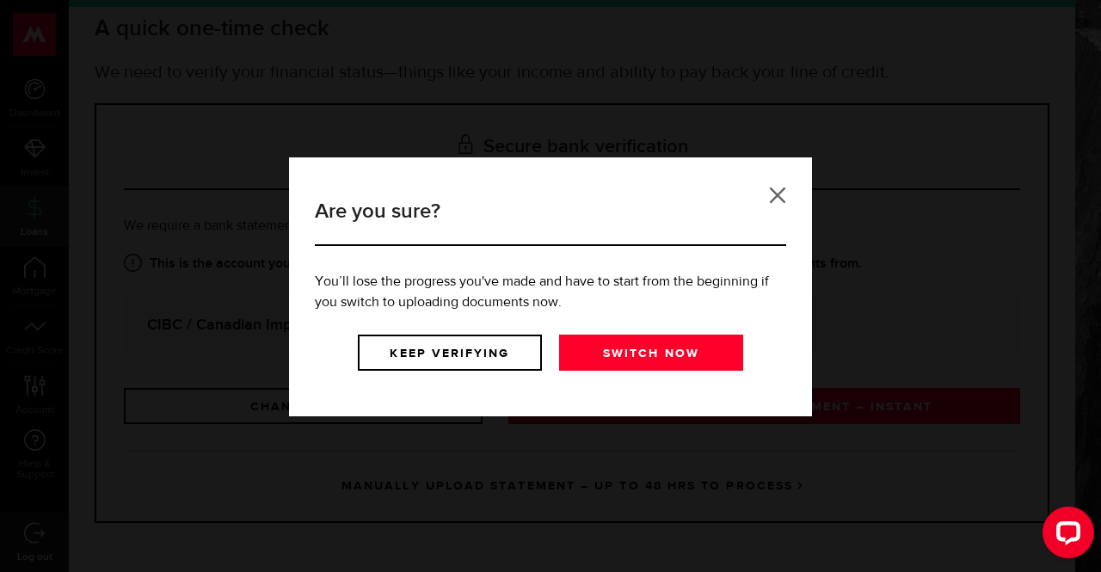
click at [779, 194] on link at bounding box center [777, 195] width 17 height 17
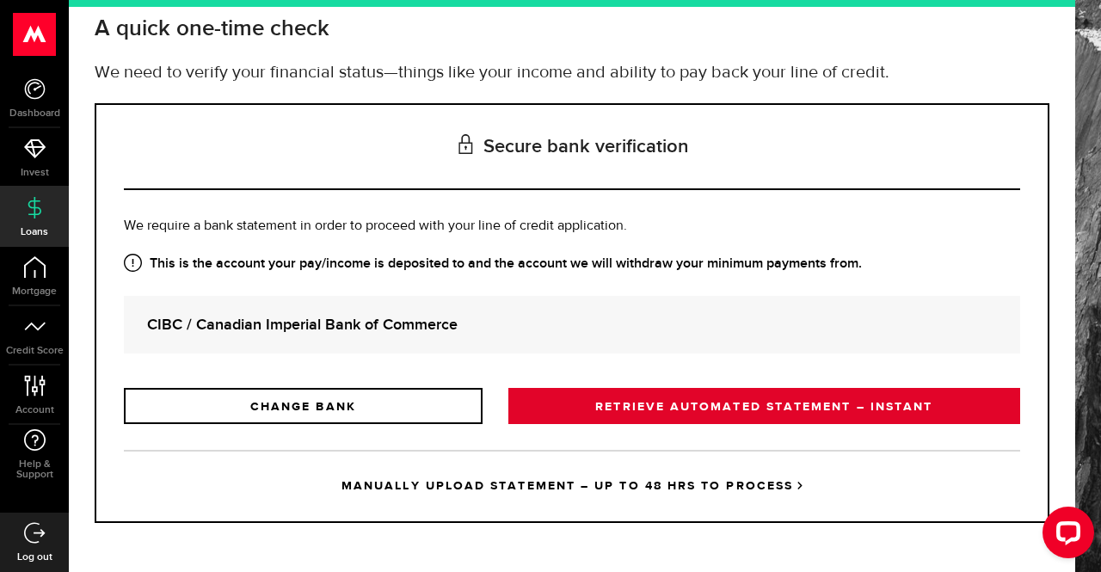
click at [855, 400] on link "RETRIEVE AUTOMATED STATEMENT – INSTANT" at bounding box center [764, 406] width 512 height 36
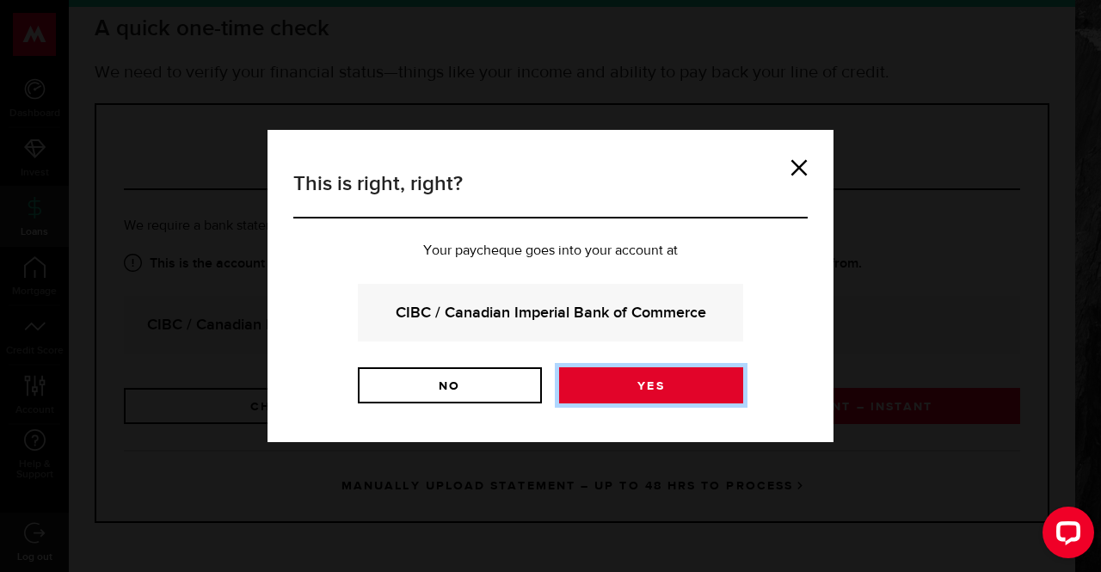
click at [686, 396] on link "Yes" at bounding box center [651, 385] width 184 height 36
